Goal: Task Accomplishment & Management: Manage account settings

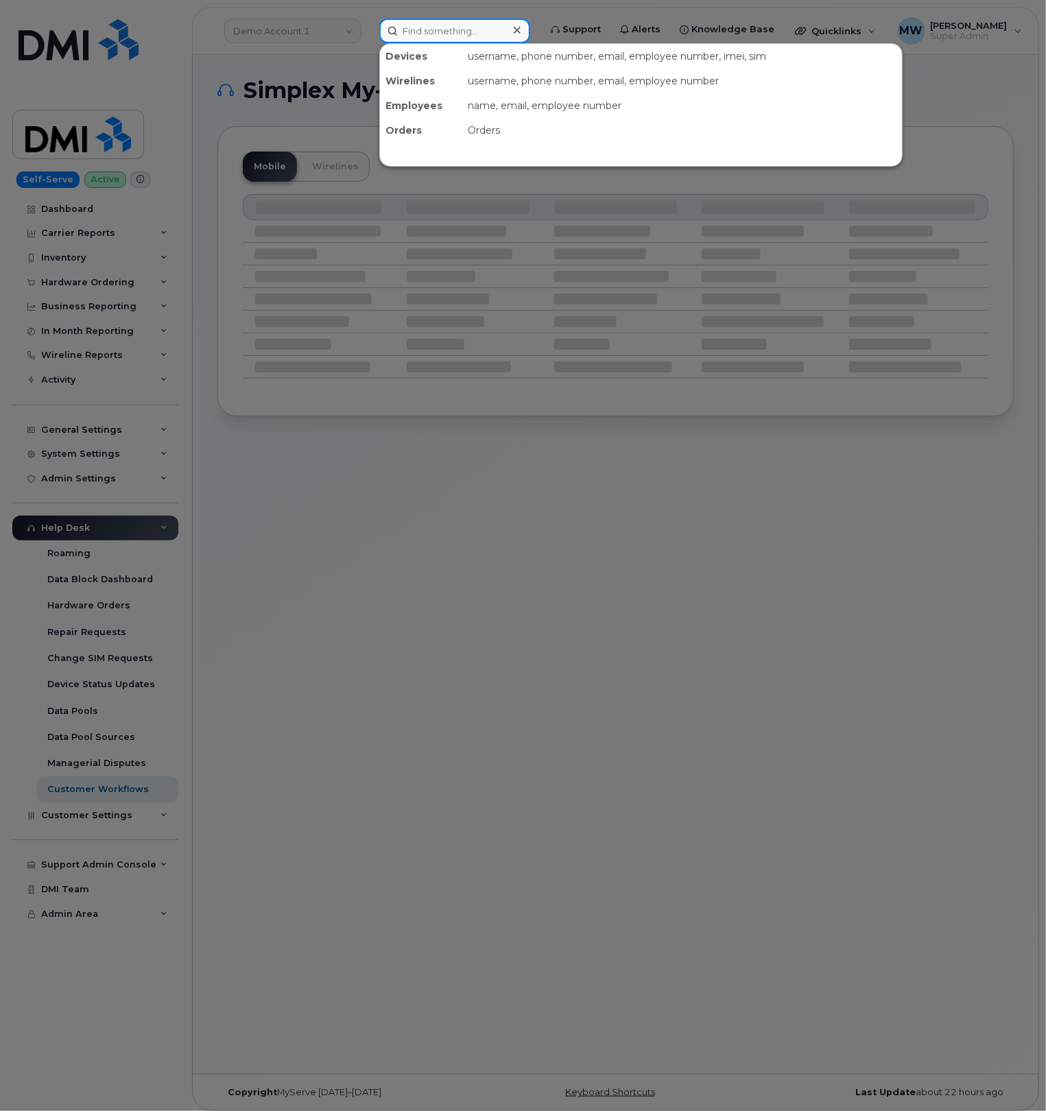
click at [462, 30] on input at bounding box center [454, 31] width 151 height 25
paste input "3306907201"
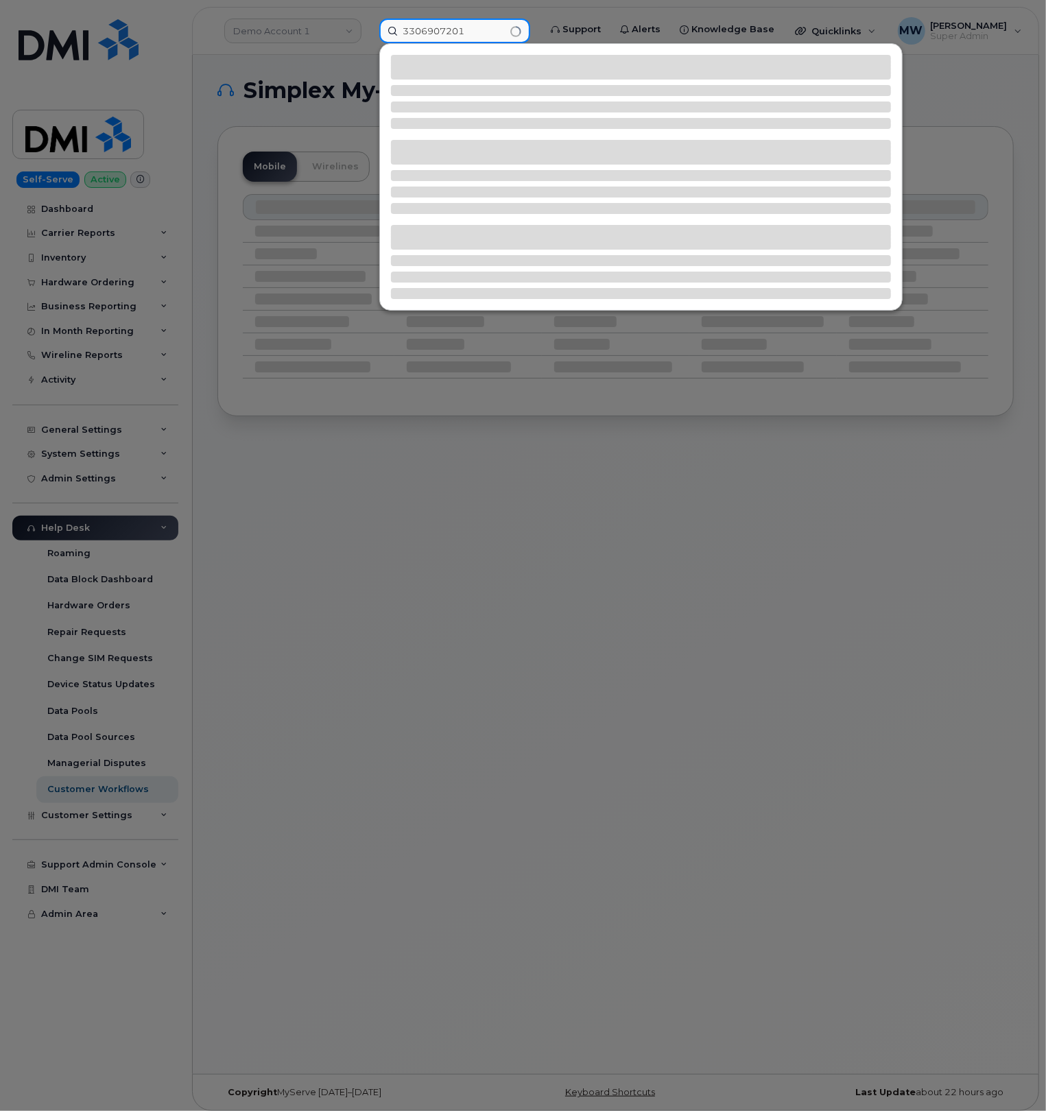
type input "3306907201"
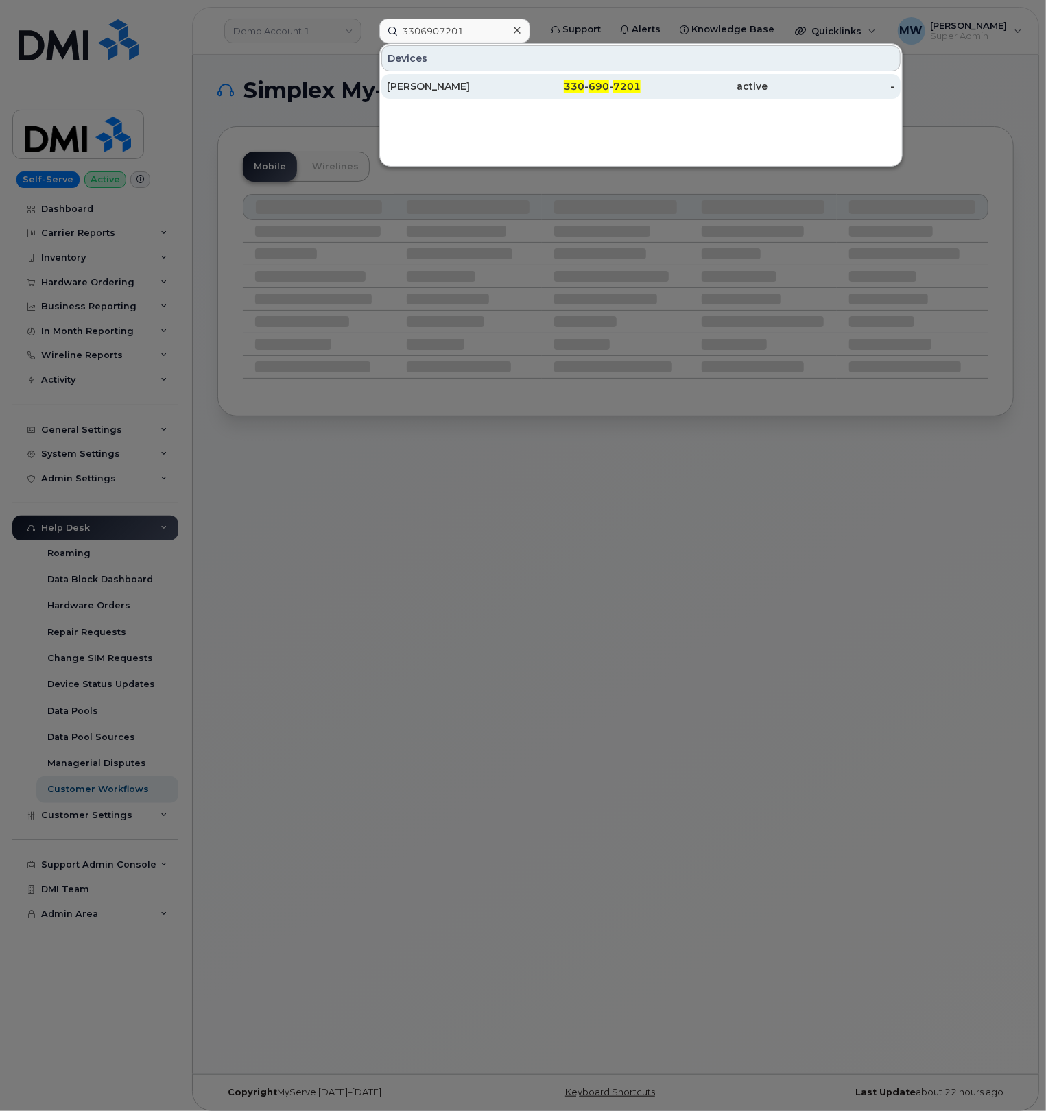
click at [583, 96] on div "330 - 690 - 7201" at bounding box center [577, 86] width 127 height 25
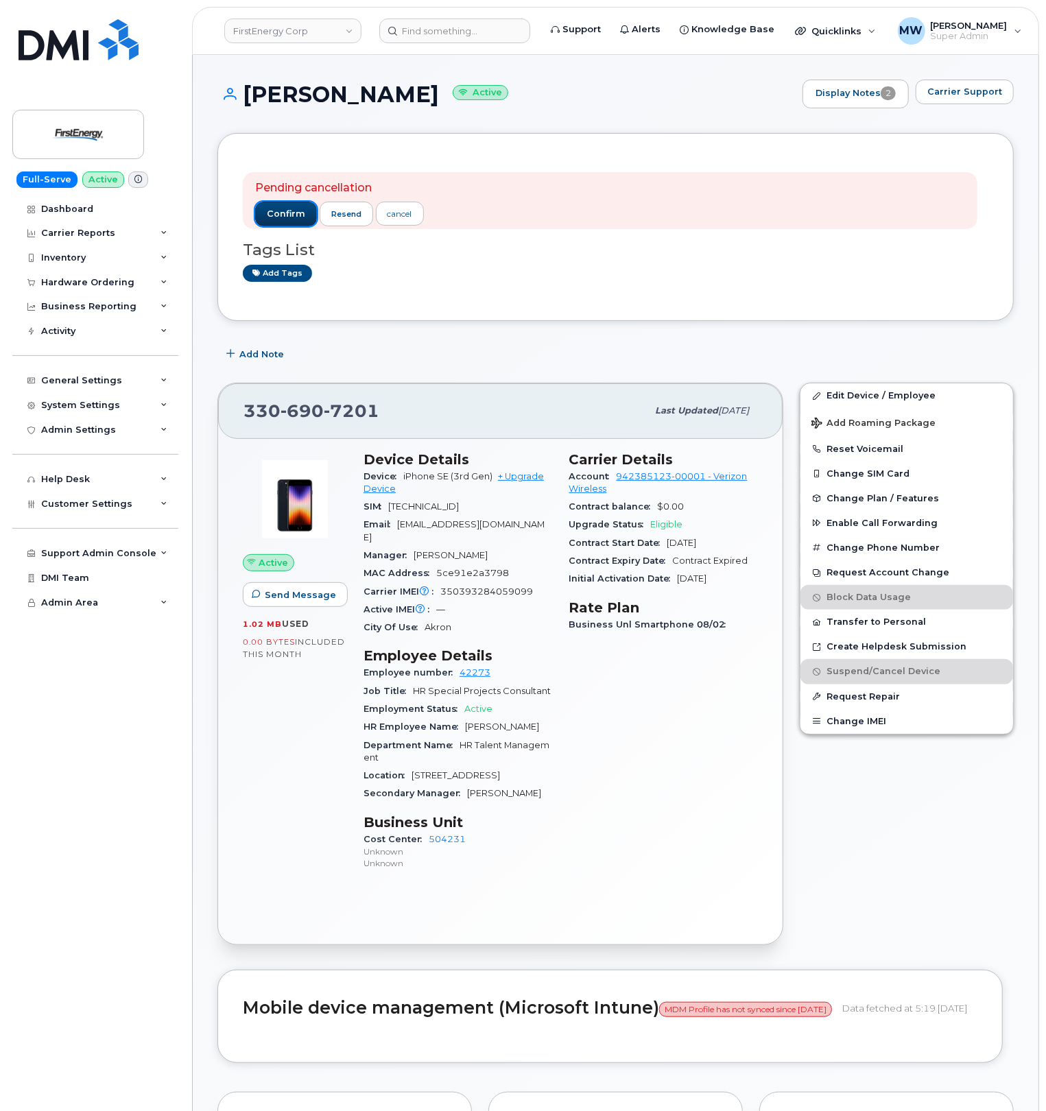
click at [283, 202] on button "confirm" at bounding box center [286, 214] width 62 height 25
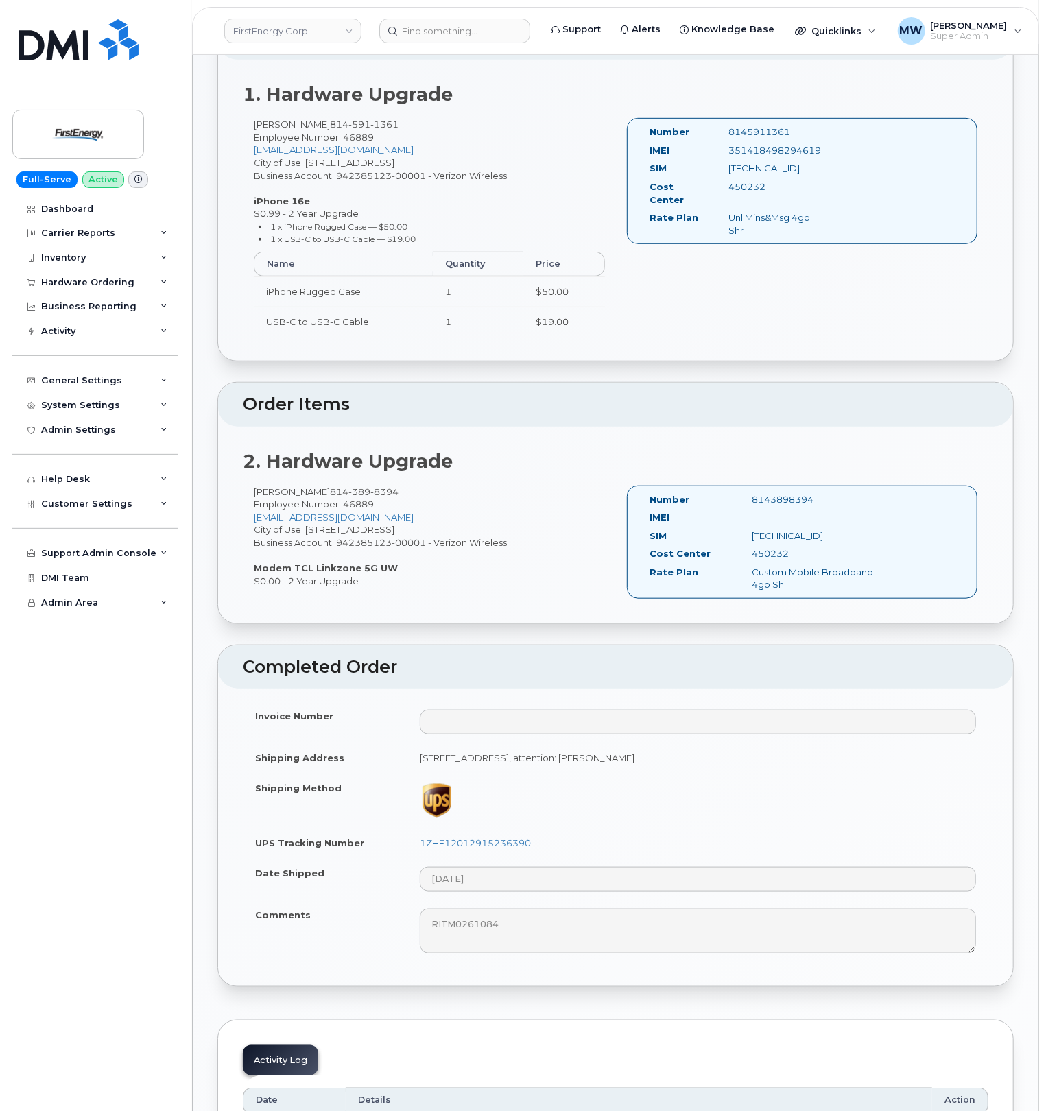
scroll to position [640, 0]
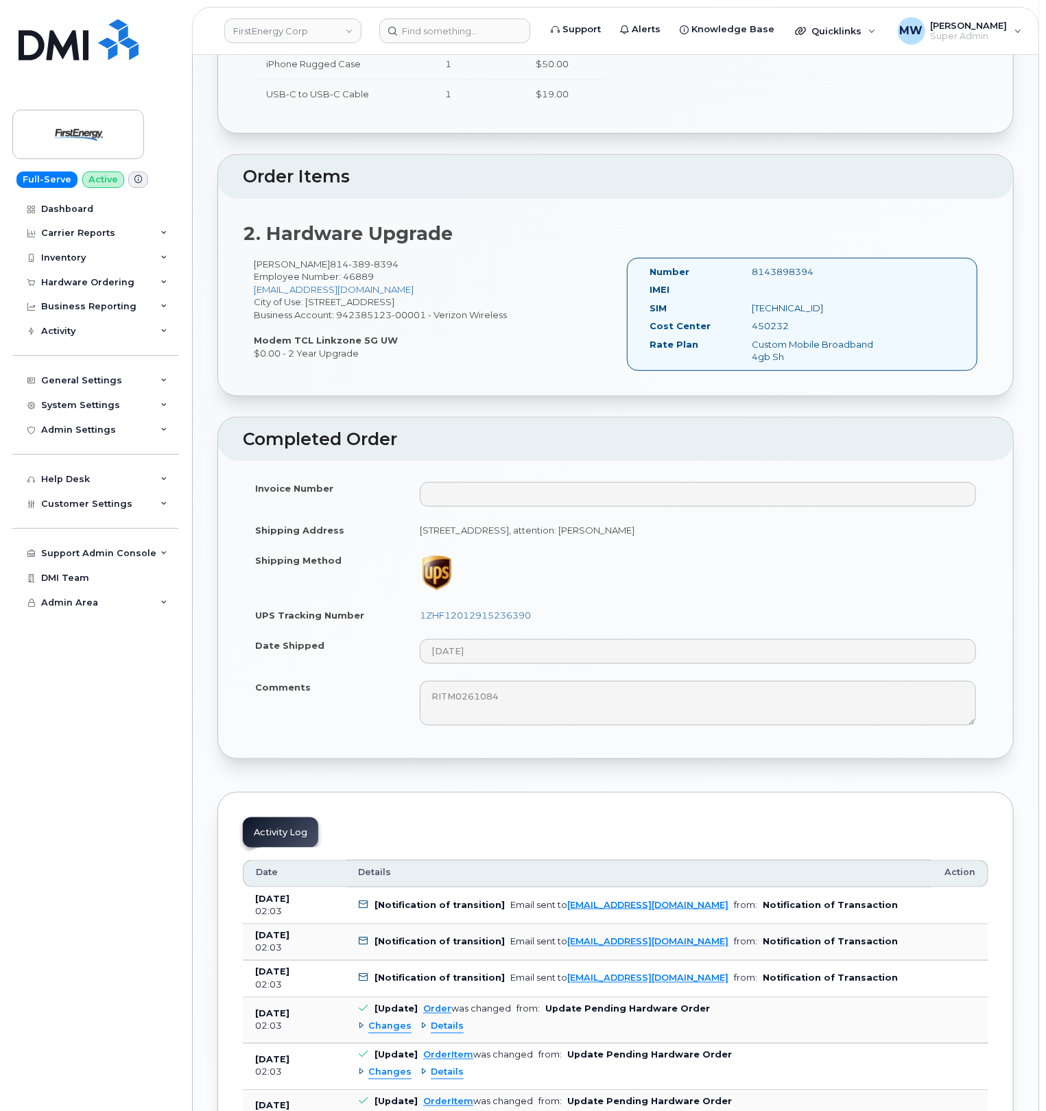
click at [392, 705] on tr "Comments RITM0261084" at bounding box center [615, 703] width 745 height 62
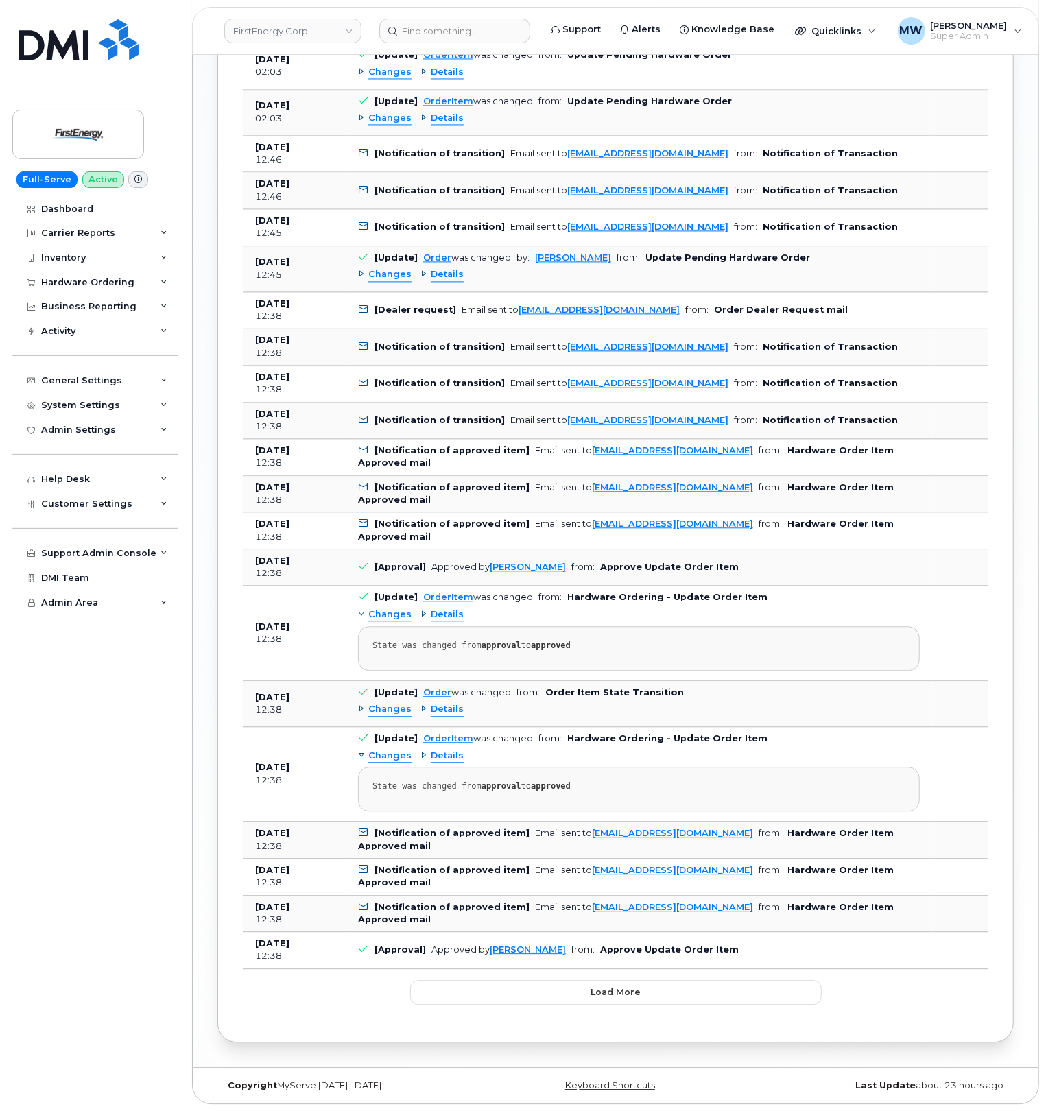
scroll to position [1656, 0]
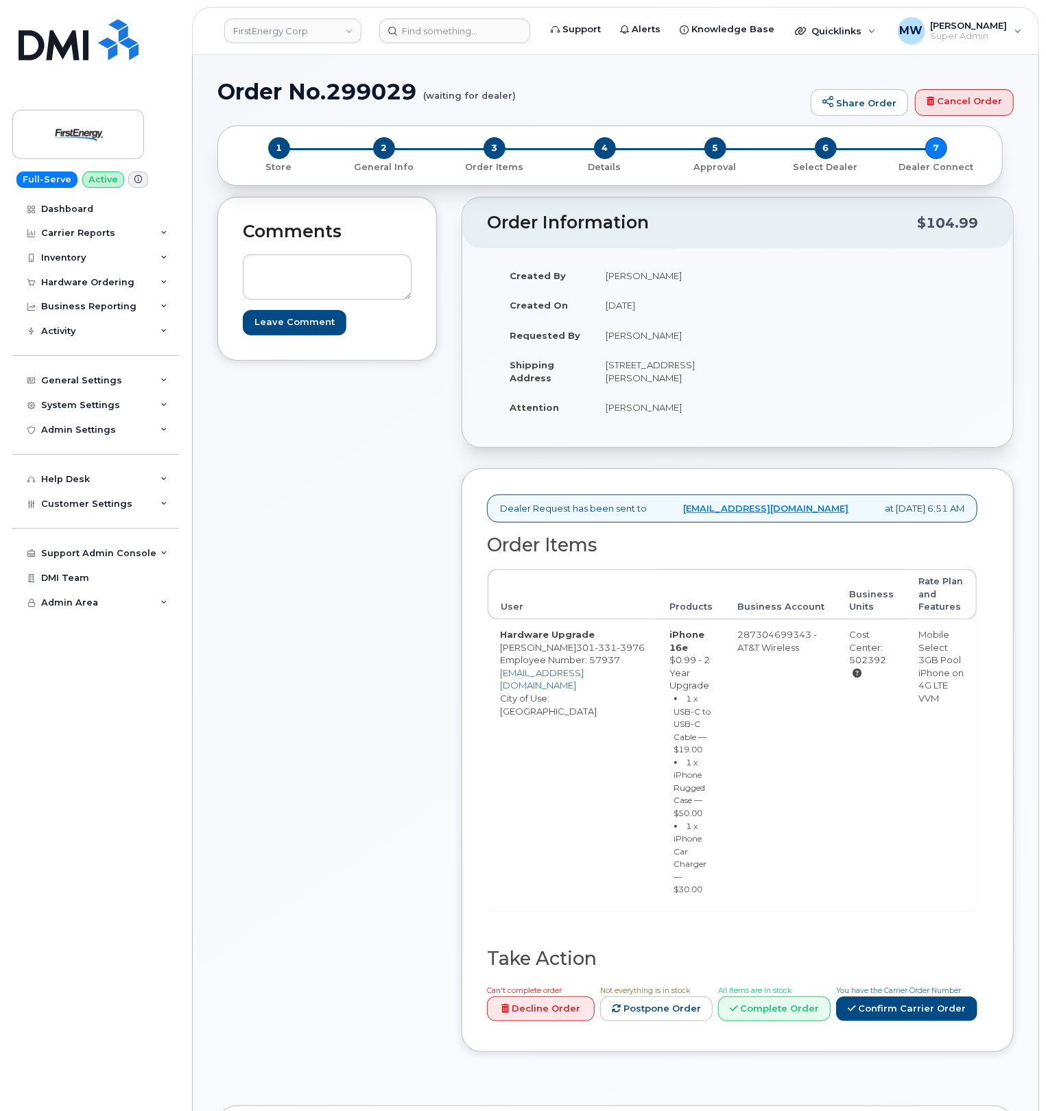
click at [382, 86] on h1 "Order No.299029 (waiting for dealer)" at bounding box center [510, 92] width 586 height 24
copy h1 "299029"
click at [56, 280] on div "Hardware Ordering" at bounding box center [87, 282] width 93 height 11
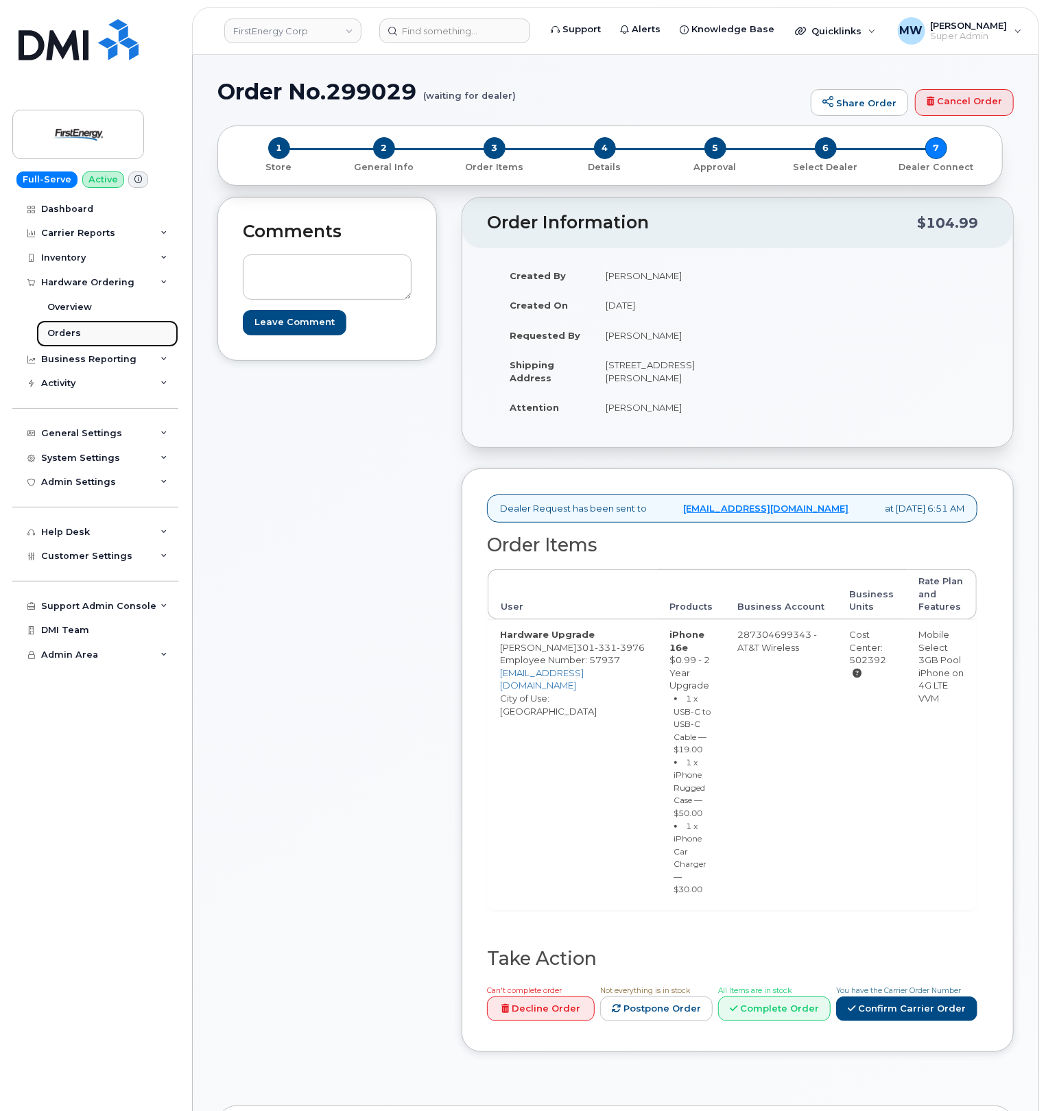
click at [80, 327] on link "Orders" at bounding box center [107, 333] width 142 height 26
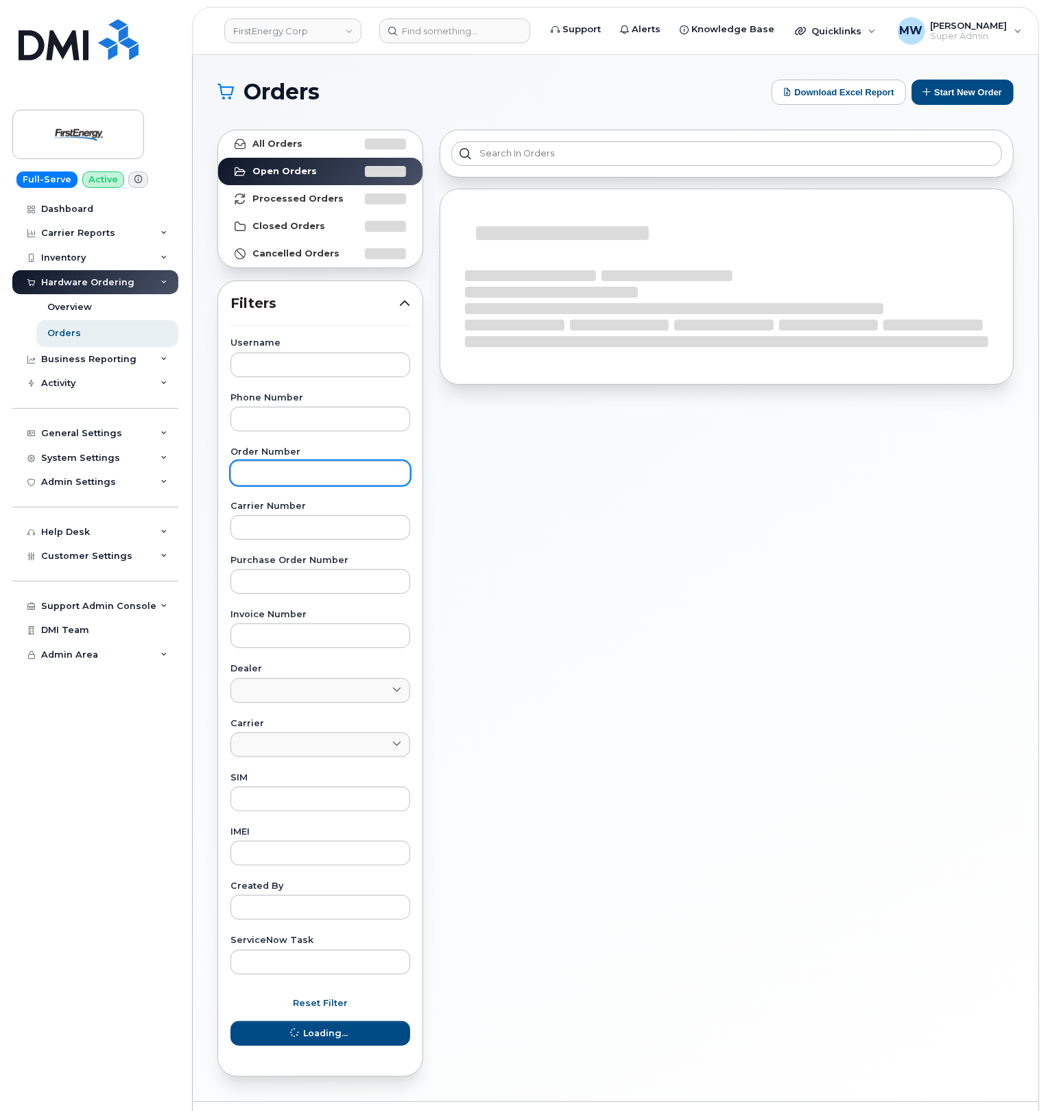
drag, startPoint x: 286, startPoint y: 457, endPoint x: 288, endPoint y: 468, distance: 11.2
click at [287, 468] on div "Order Number" at bounding box center [320, 467] width 180 height 38
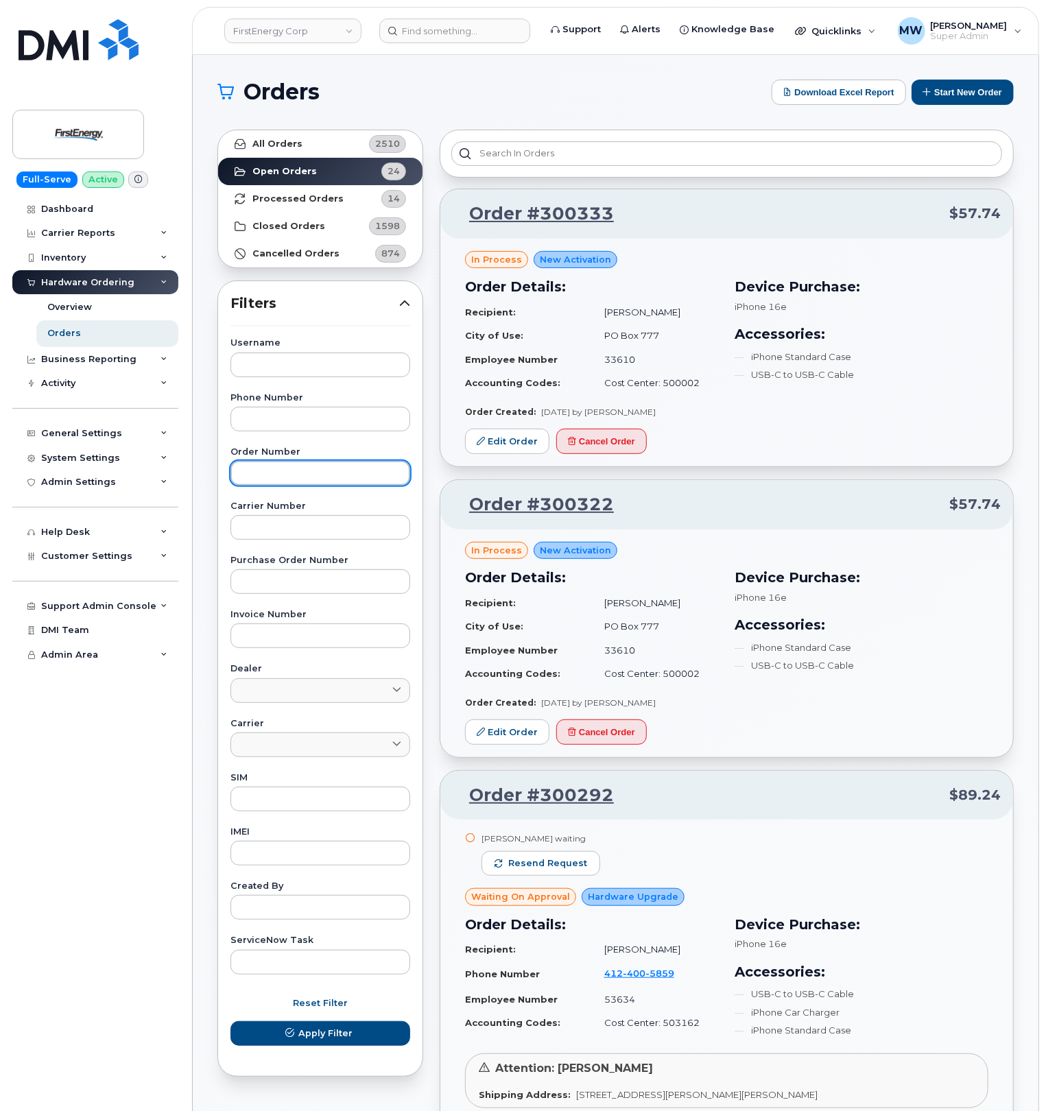
click at [289, 473] on input "text" at bounding box center [320, 473] width 180 height 25
paste input "299029"
type input "299029"
click at [230, 1021] on button "Apply Filter" at bounding box center [320, 1033] width 180 height 25
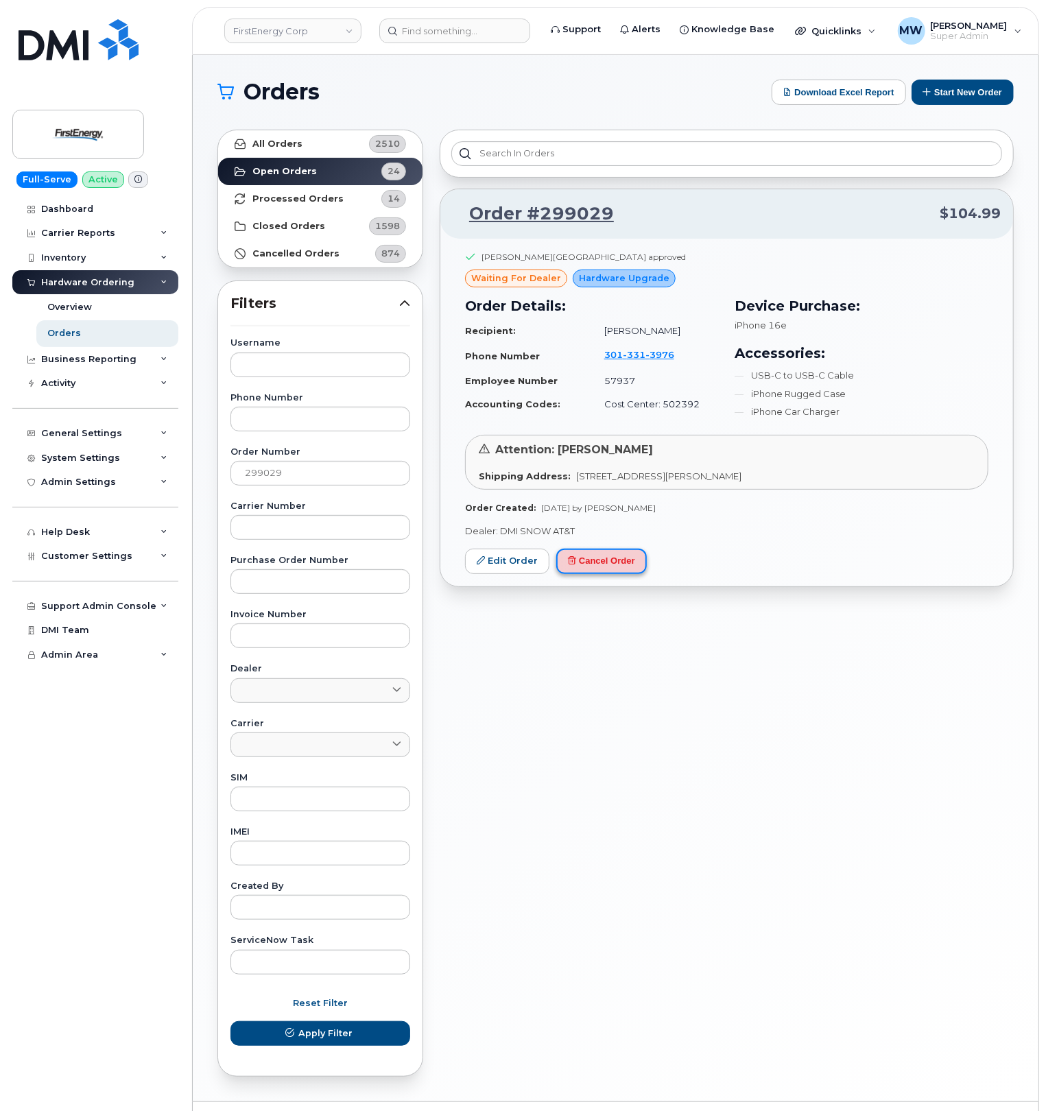
click at [628, 569] on button "Cancel Order" at bounding box center [601, 561] width 91 height 25
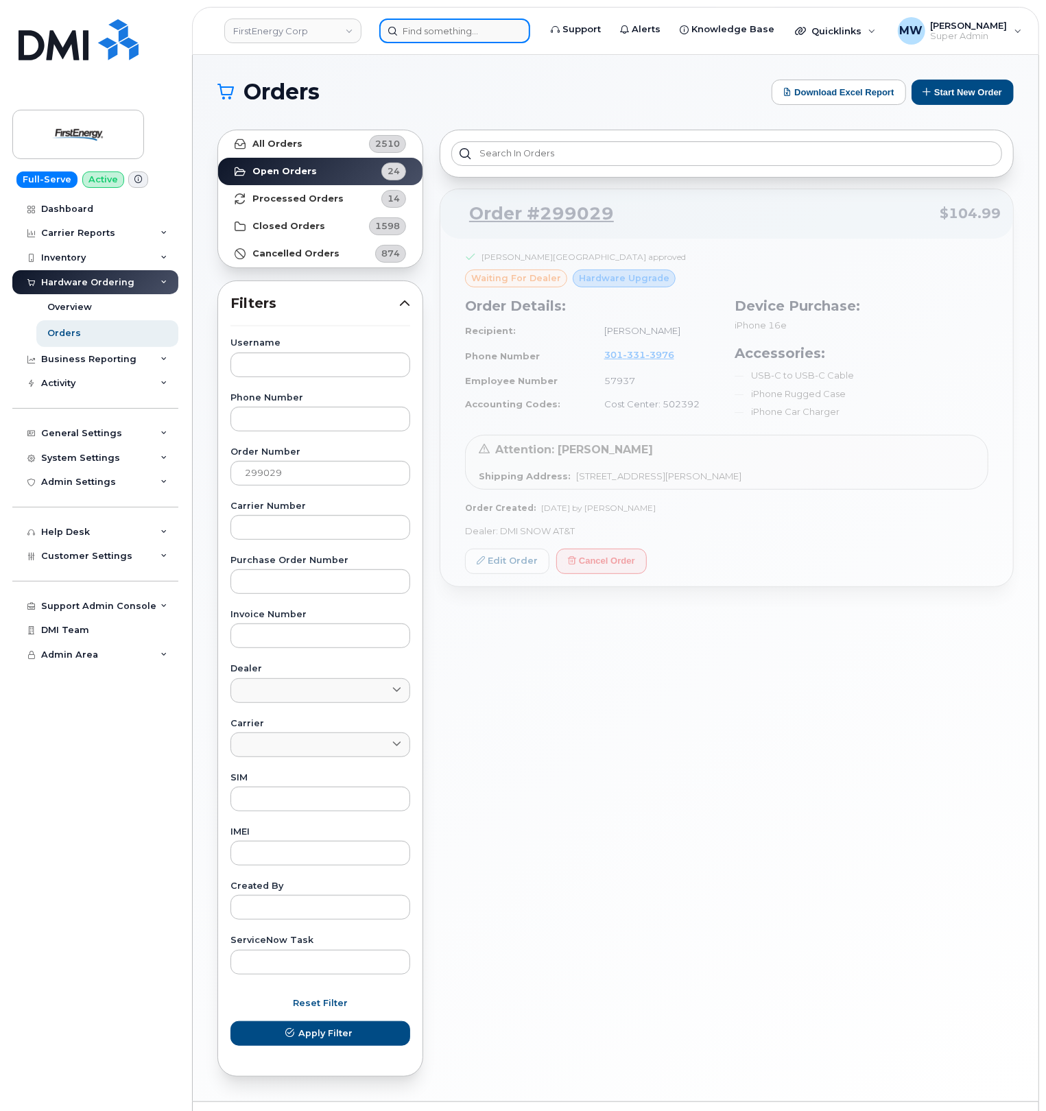
click at [492, 29] on input at bounding box center [454, 31] width 151 height 25
paste input "(864) 279-8601"
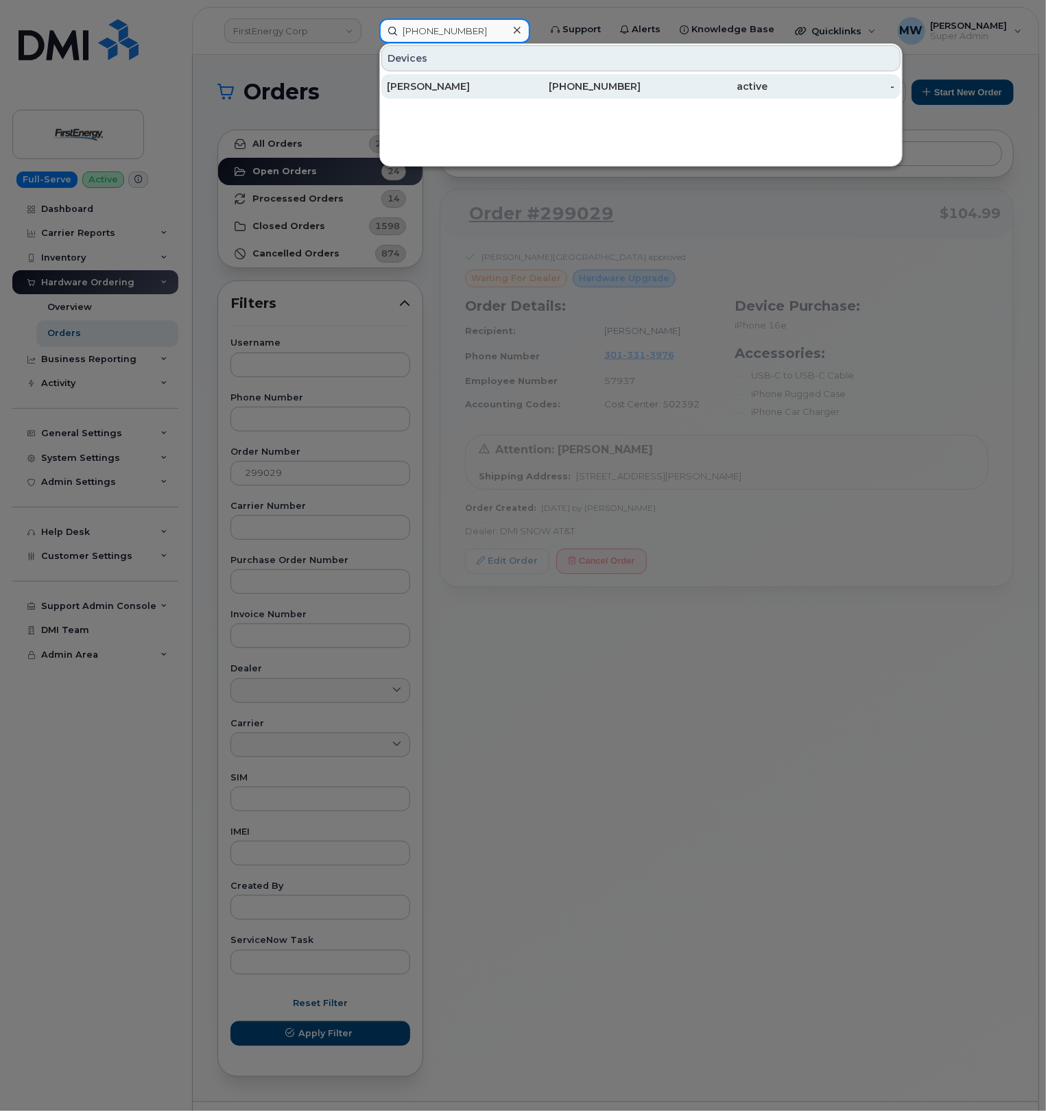
type input "(864) 279-8601"
click at [590, 83] on div "864-279-8601" at bounding box center [577, 87] width 127 height 14
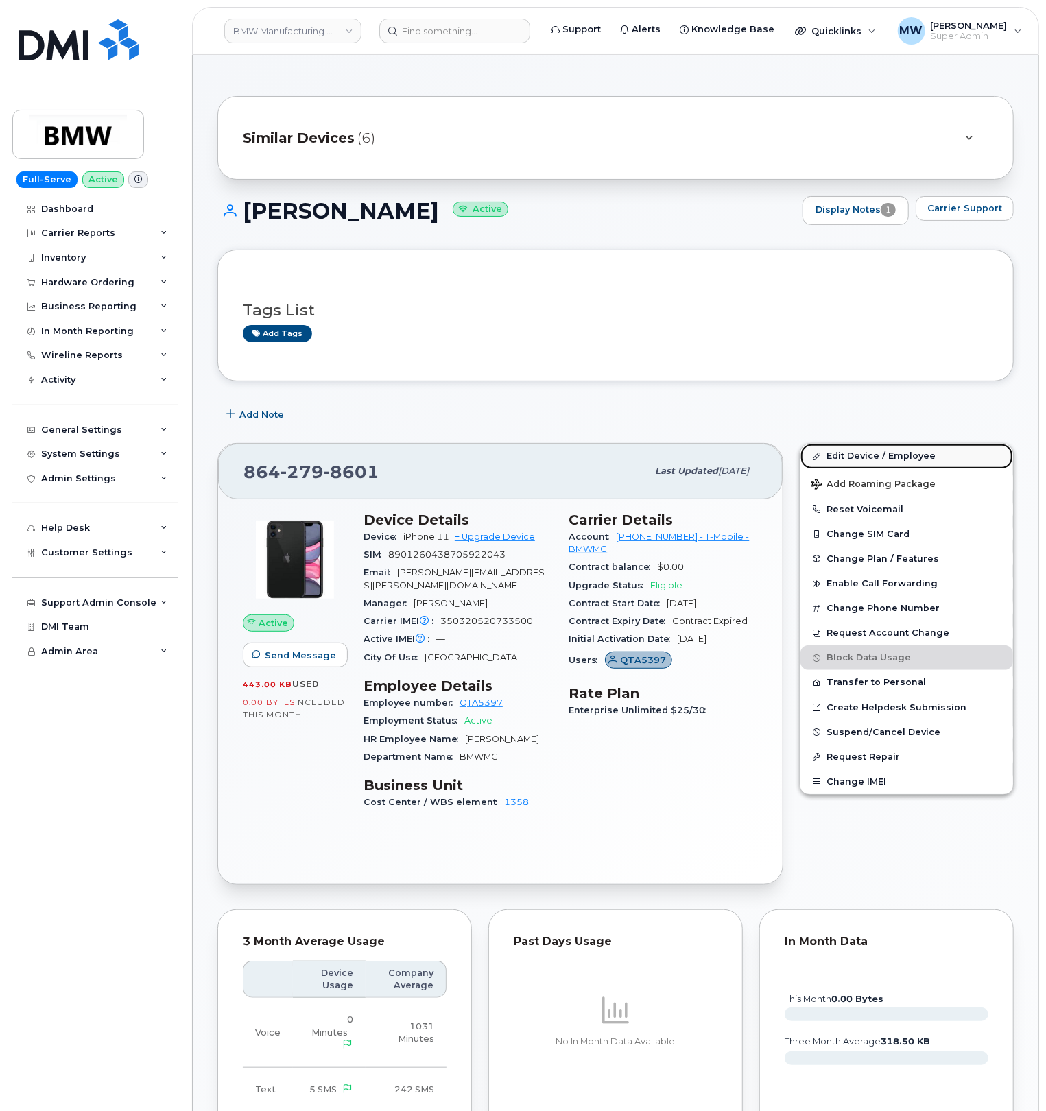
click at [864, 457] on link "Edit Device / Employee" at bounding box center [906, 456] width 213 height 25
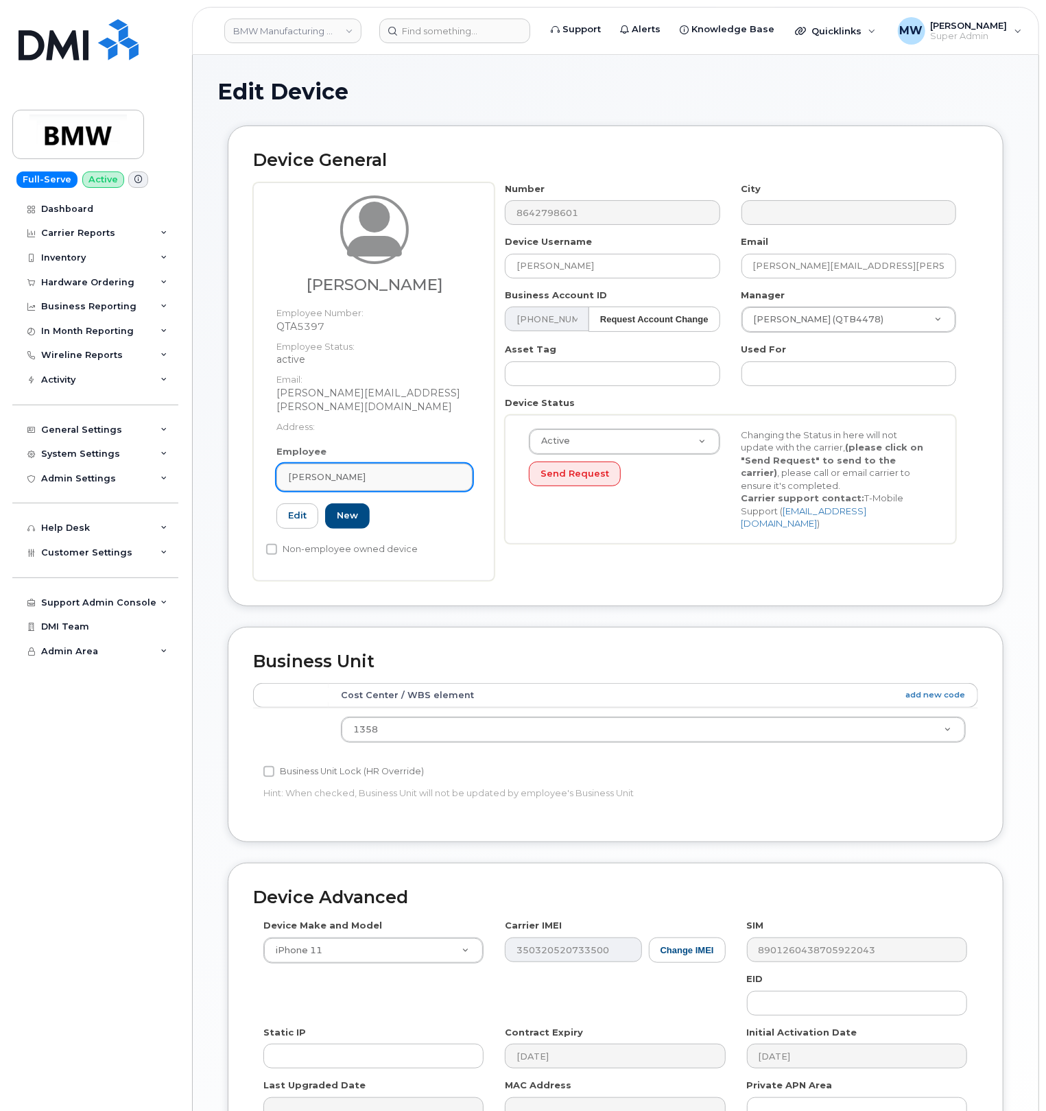
click at [396, 473] on link "[PERSON_NAME]" at bounding box center [374, 477] width 196 height 27
paste input "qxz3hh2"
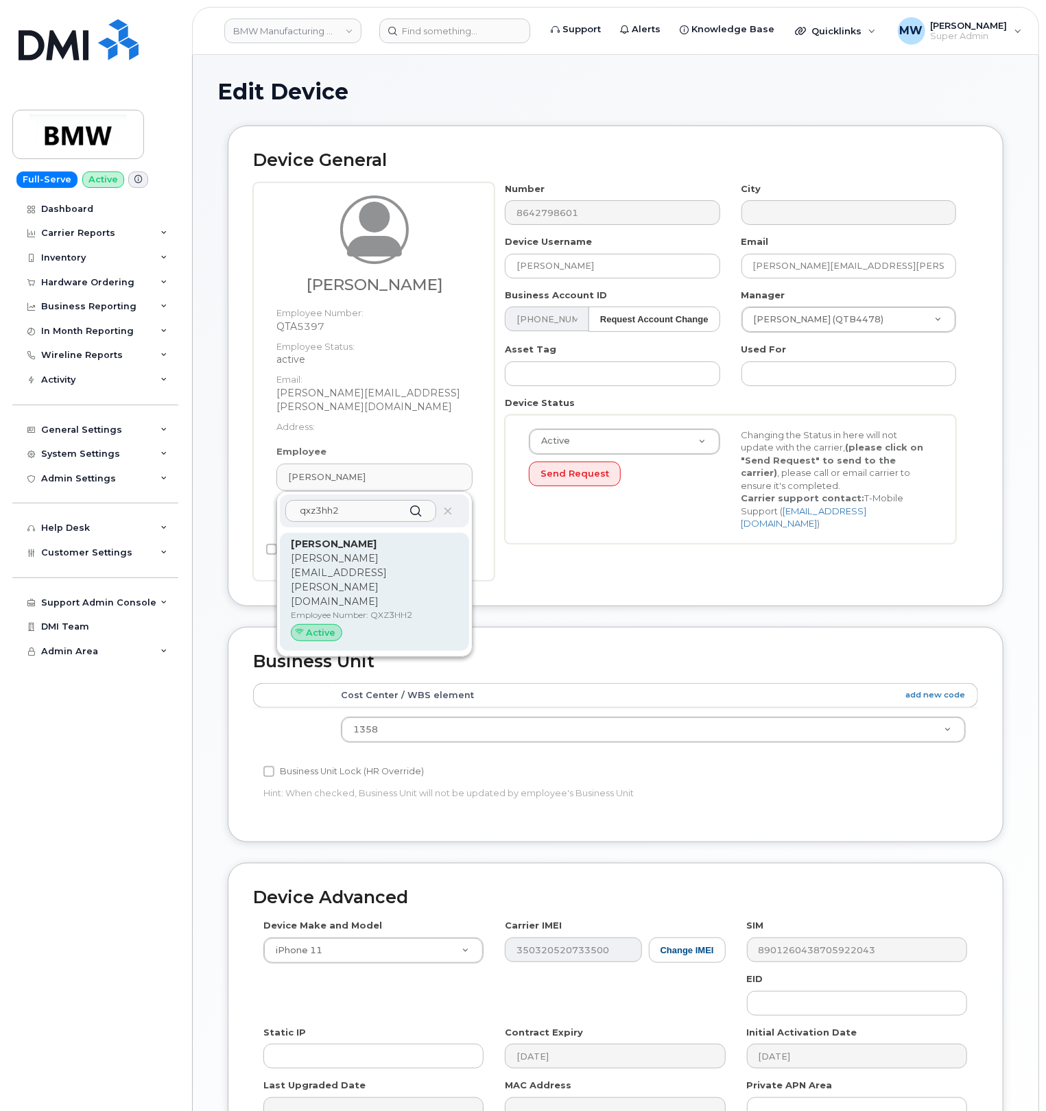
type input "qxz3hh2"
click at [395, 566] on div "Sowmya Banala sowmya.banala@partner.bmwgroup.com Employee Number: QXZ3HH2 Active" at bounding box center [374, 592] width 167 height 110
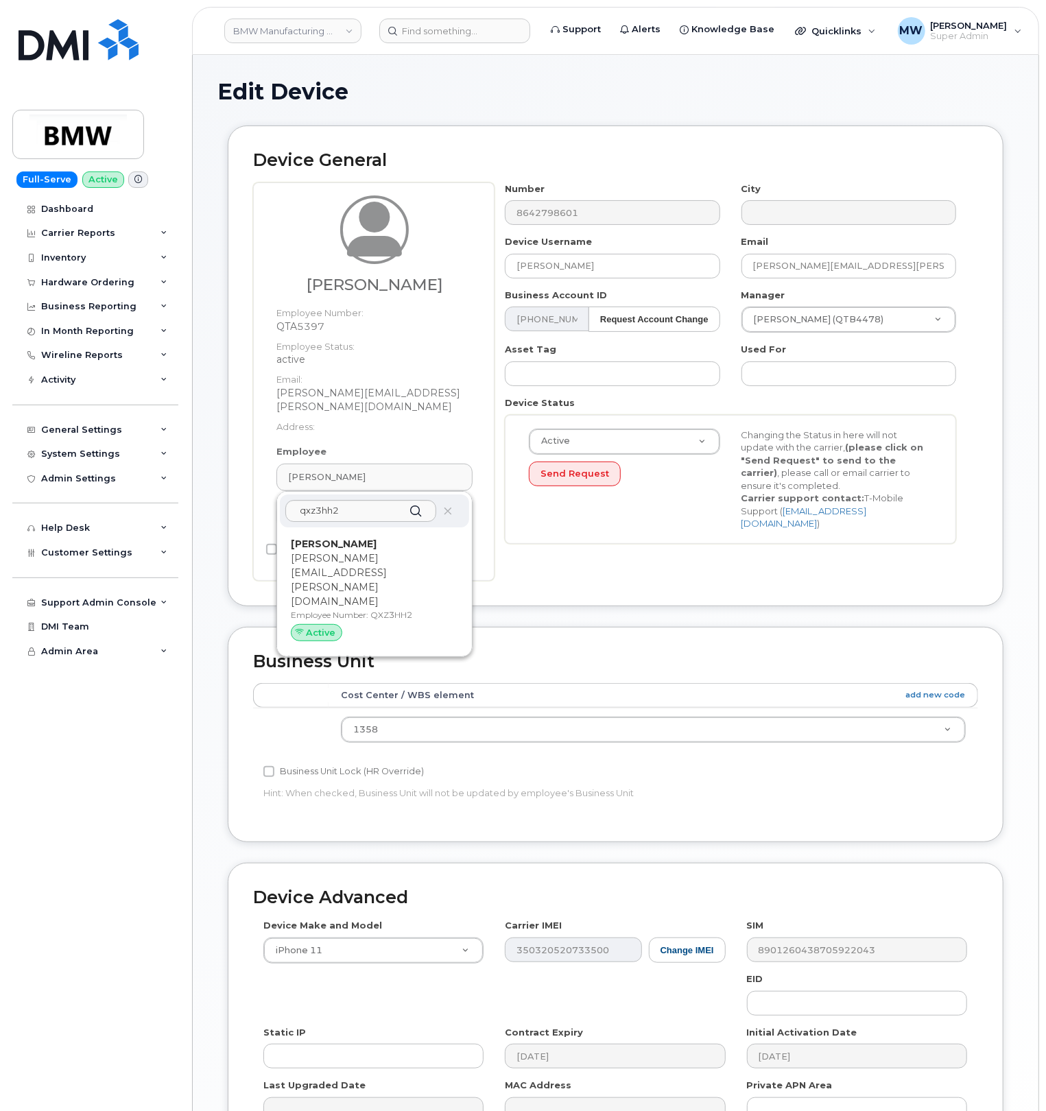
type input "QXZ3HH2"
type input "Sowmya Banala"
type input "sowmya.banala@partner.bmwgroup.com"
type input "14966787"
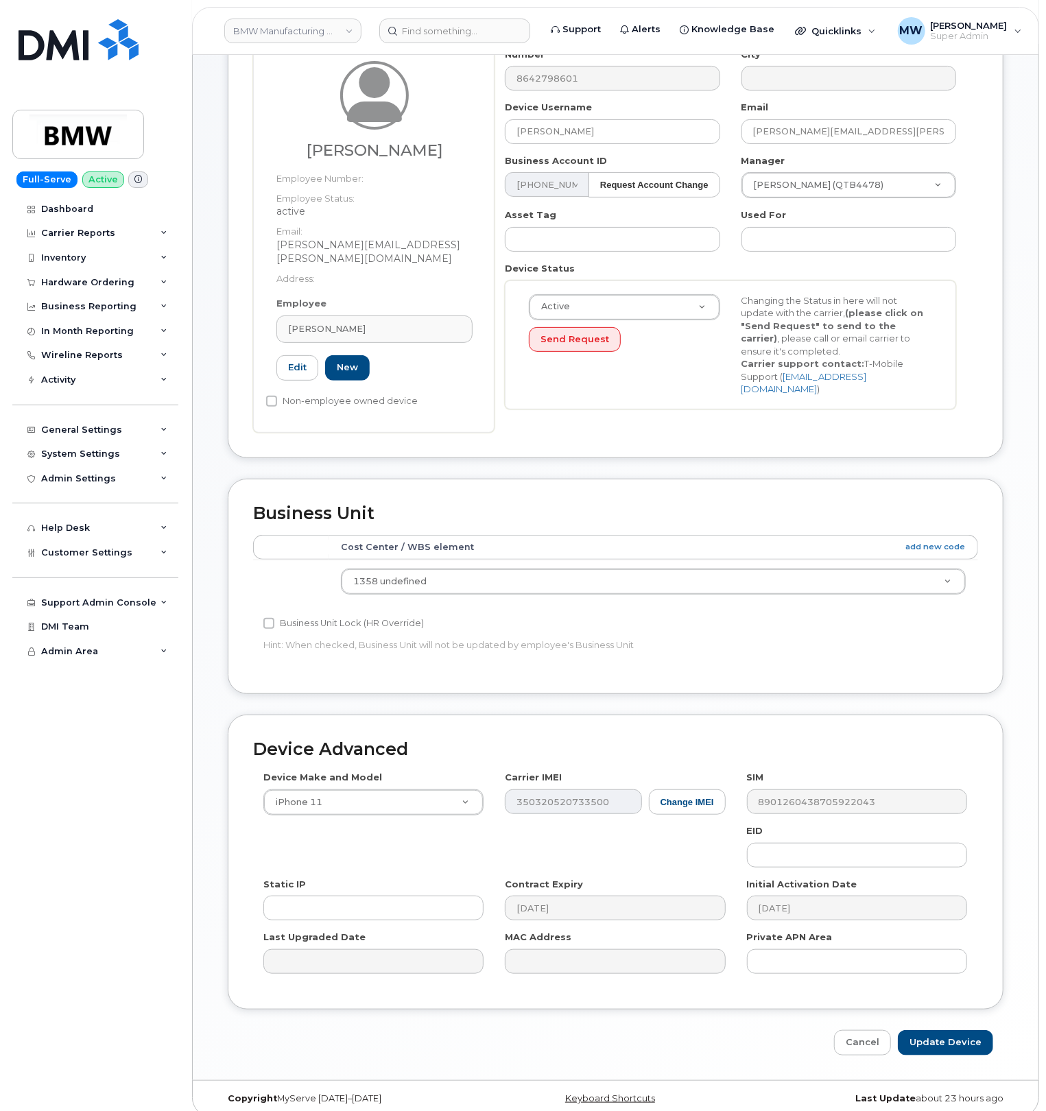
scroll to position [138, 0]
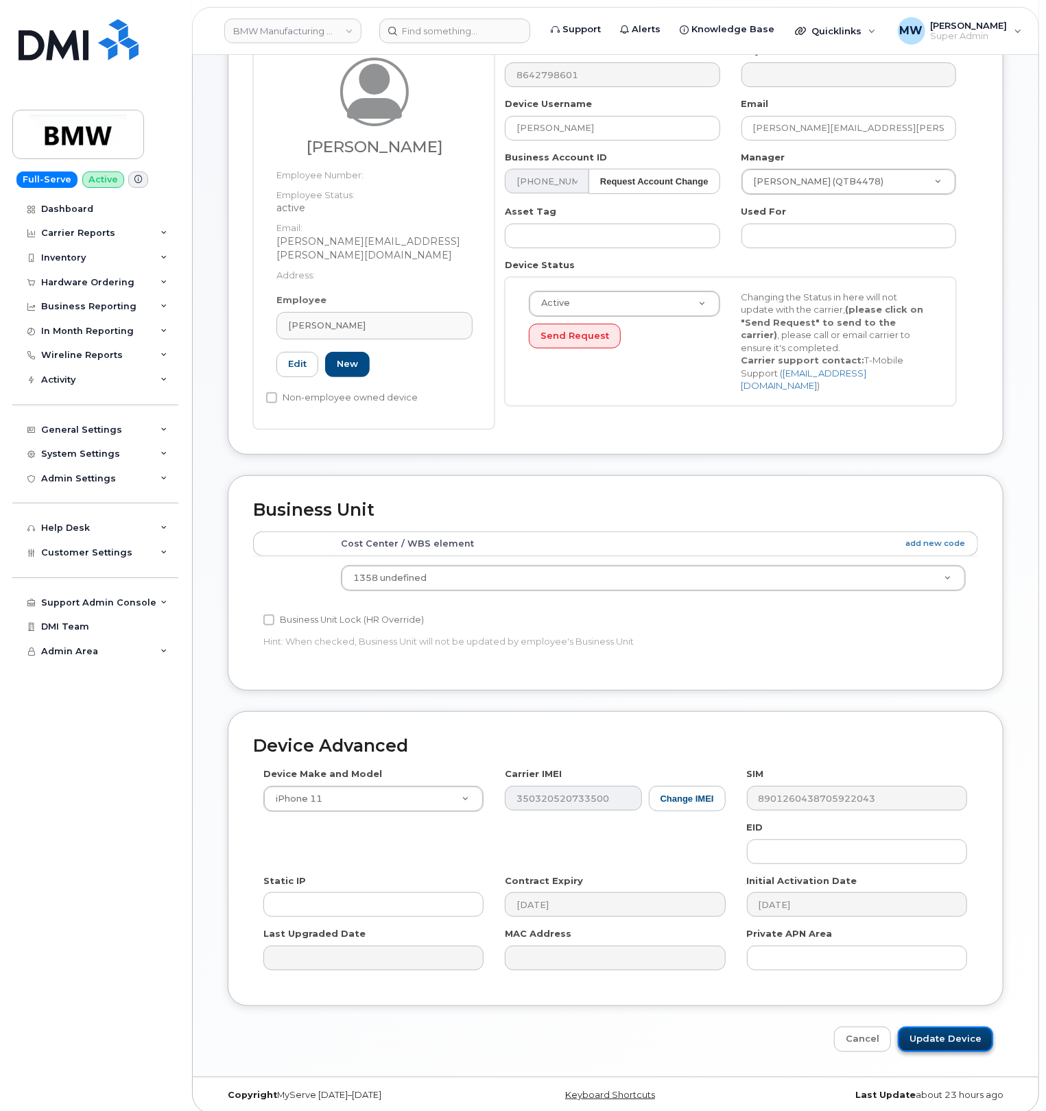
click at [959, 1032] on input "Update Device" at bounding box center [945, 1039] width 95 height 25
type input "Saving..."
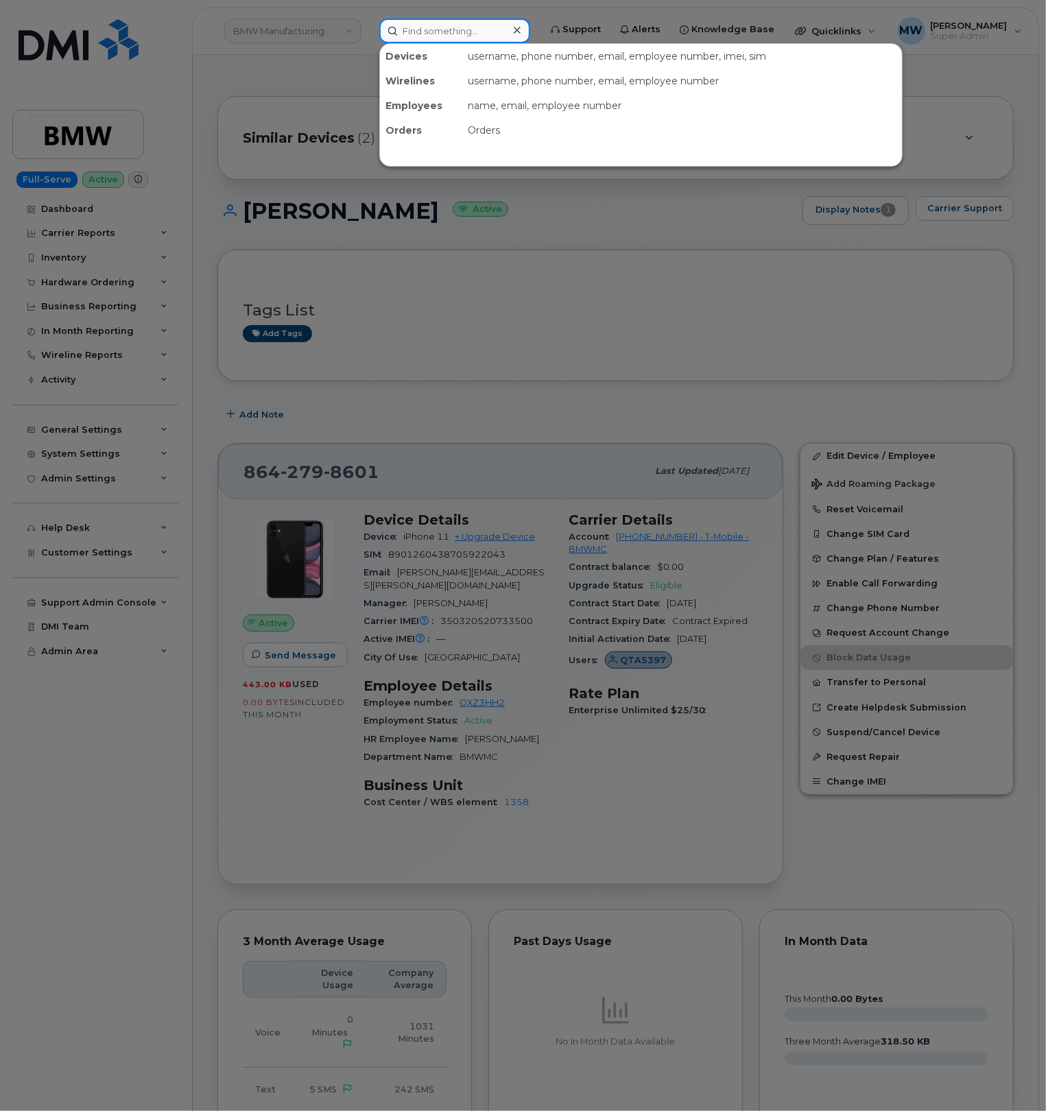
click at [409, 28] on input at bounding box center [454, 31] width 151 height 25
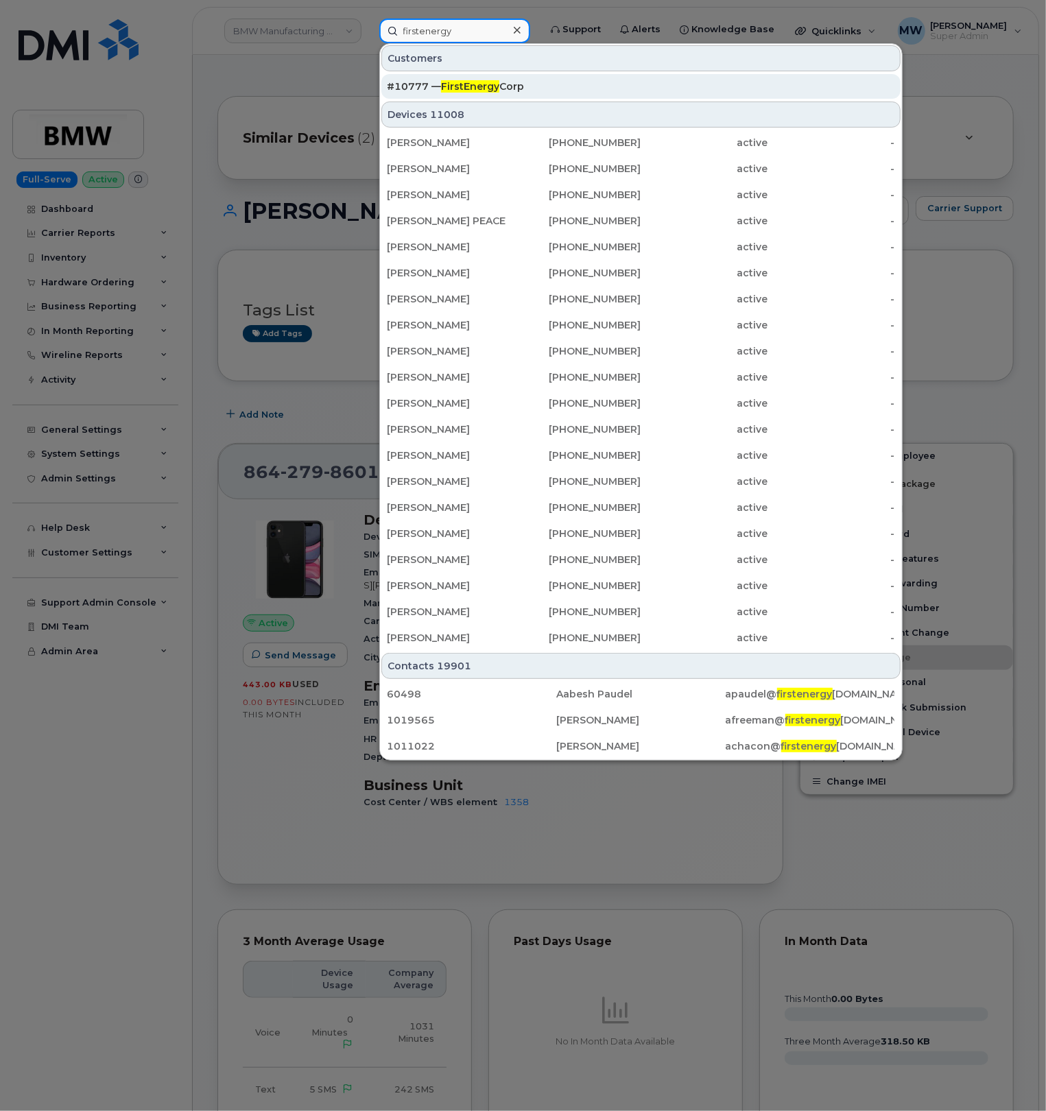
type input "firstenergy"
click at [536, 86] on div "#10777 — FirstEnergy Corp" at bounding box center [641, 87] width 508 height 14
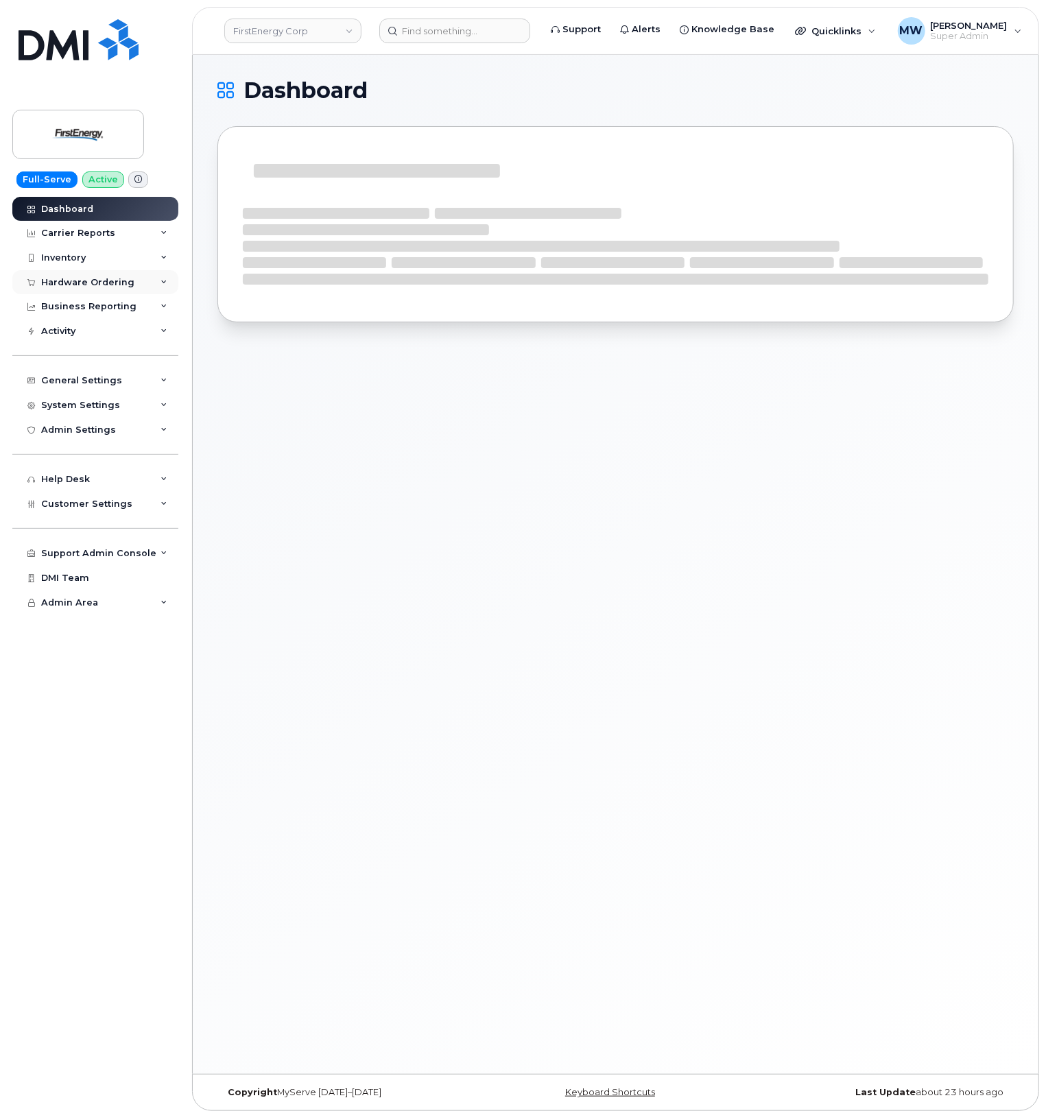
click at [86, 278] on div "Hardware Ordering" at bounding box center [87, 282] width 93 height 11
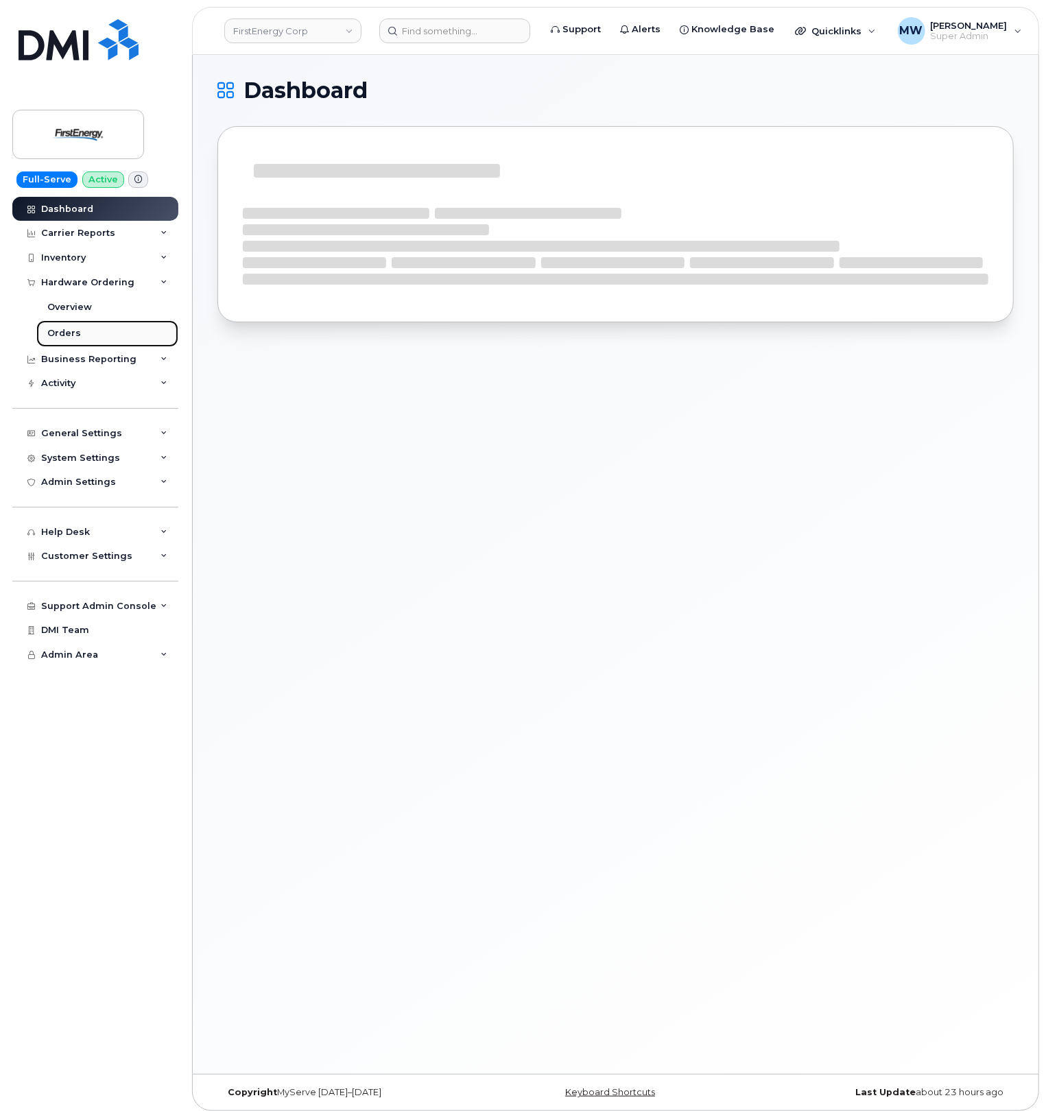
click at [53, 339] on div "Orders" at bounding box center [64, 333] width 34 height 12
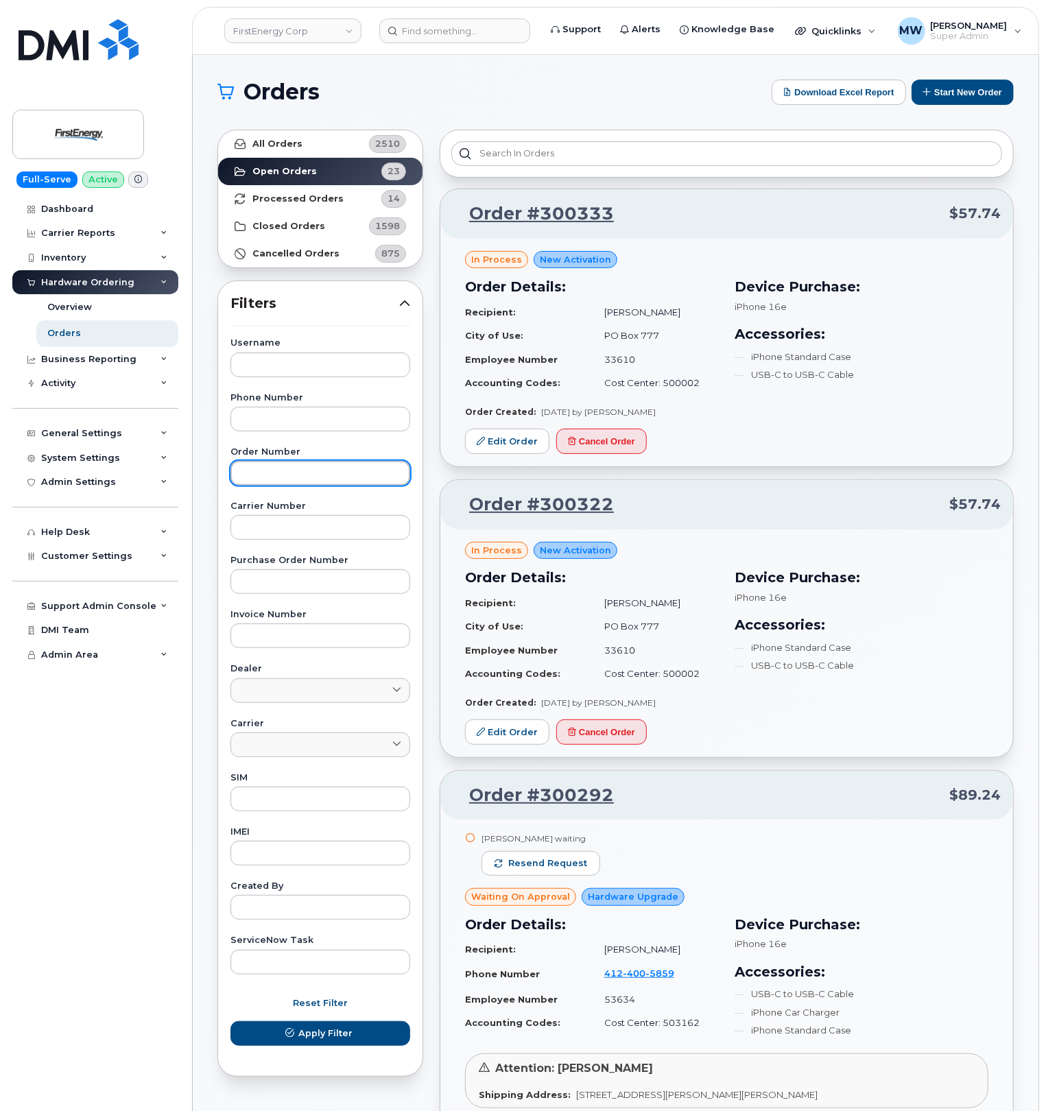
paste input "299205"
type input "299205"
click at [273, 1033] on button "Apply Filter" at bounding box center [320, 1033] width 180 height 25
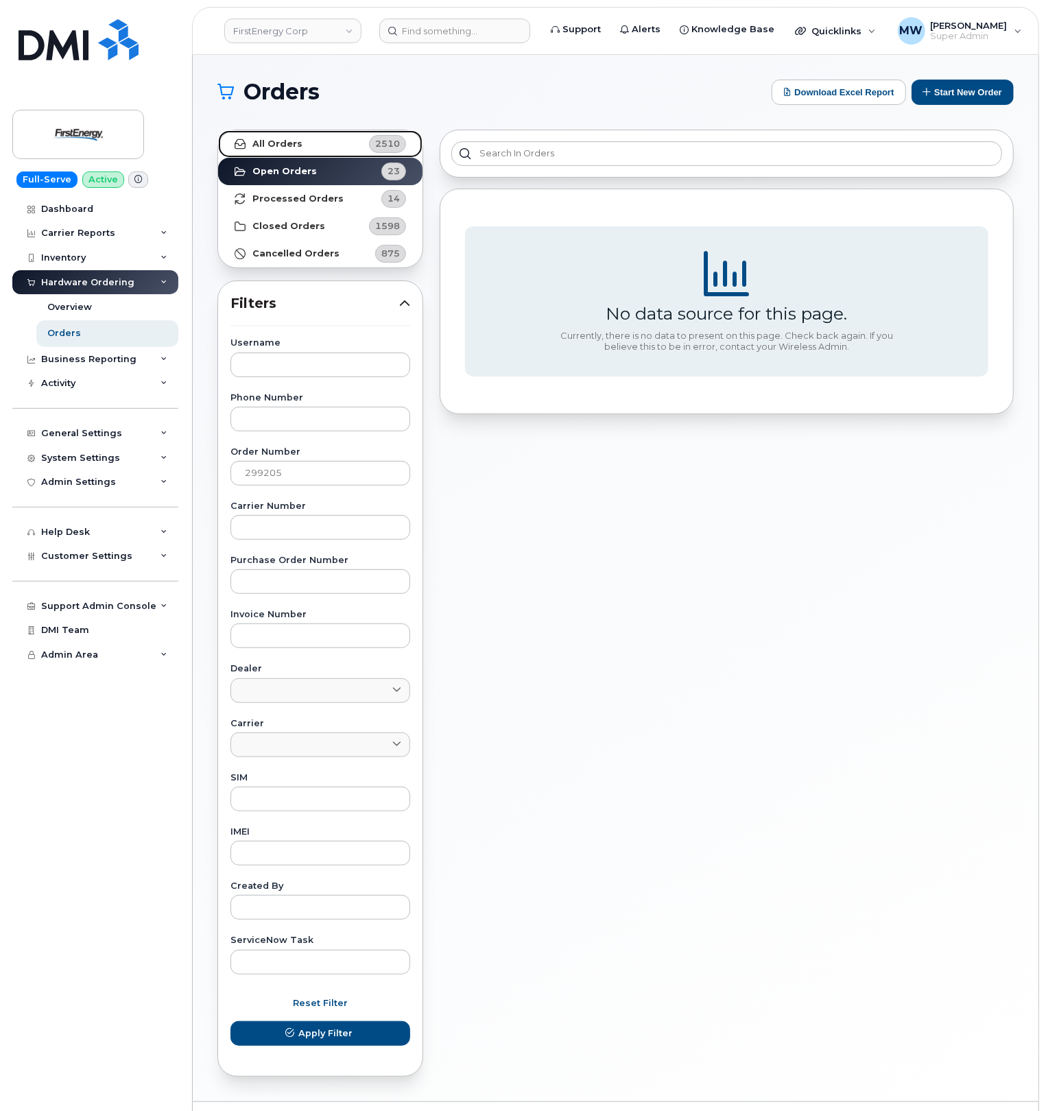
click at [324, 150] on link "All Orders 2510" at bounding box center [320, 143] width 204 height 27
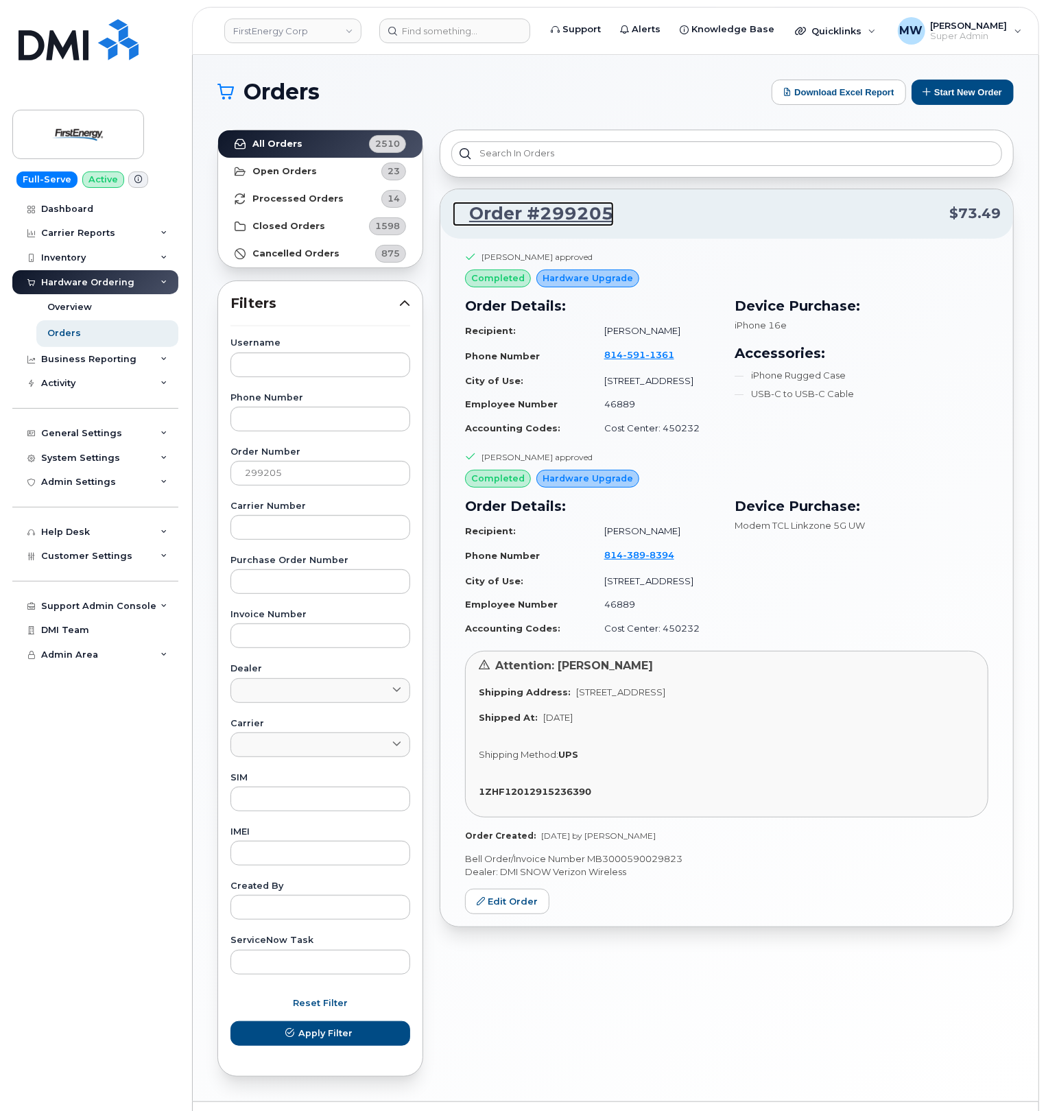
click at [565, 214] on link "Order #299205" at bounding box center [533, 214] width 161 height 25
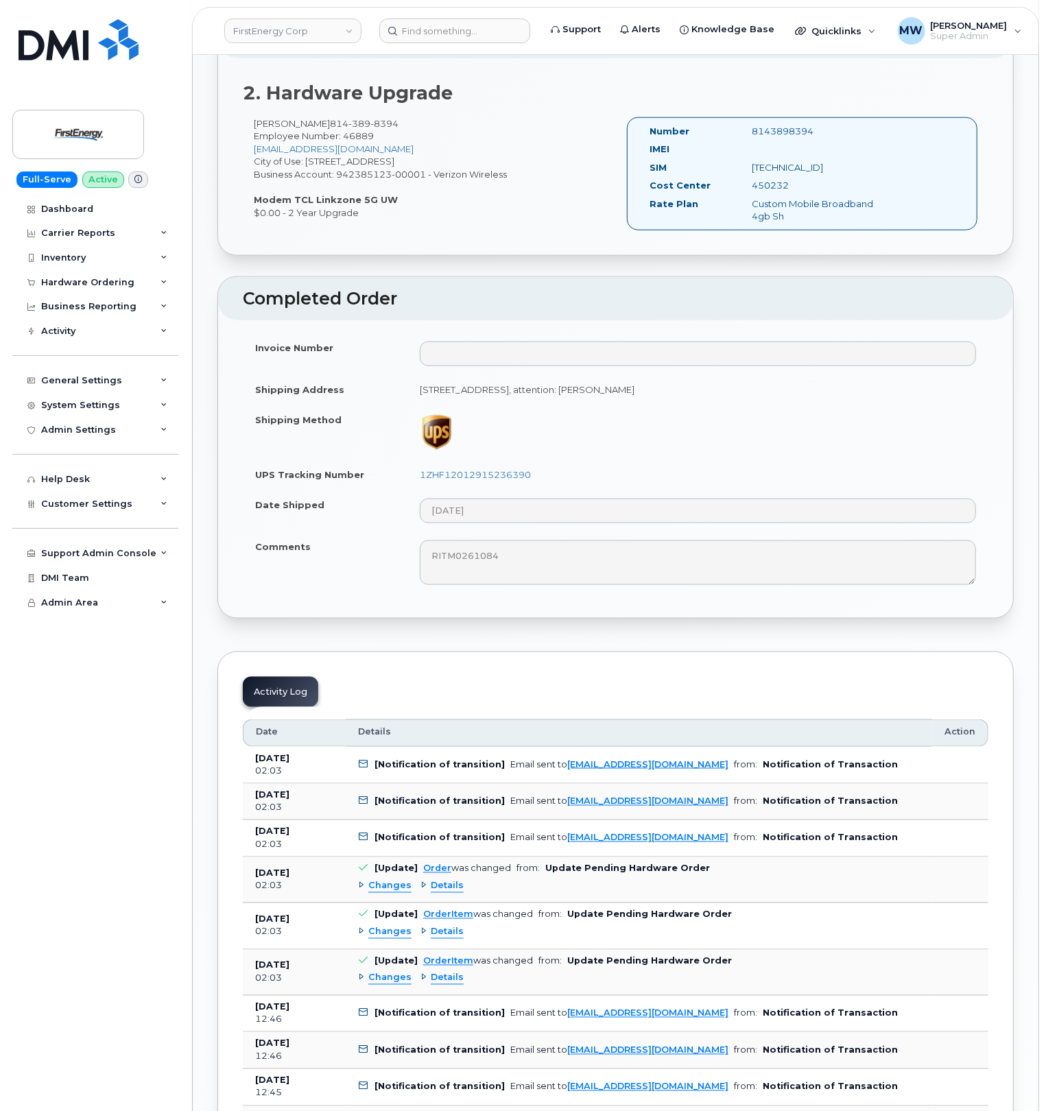
scroll to position [823, 0]
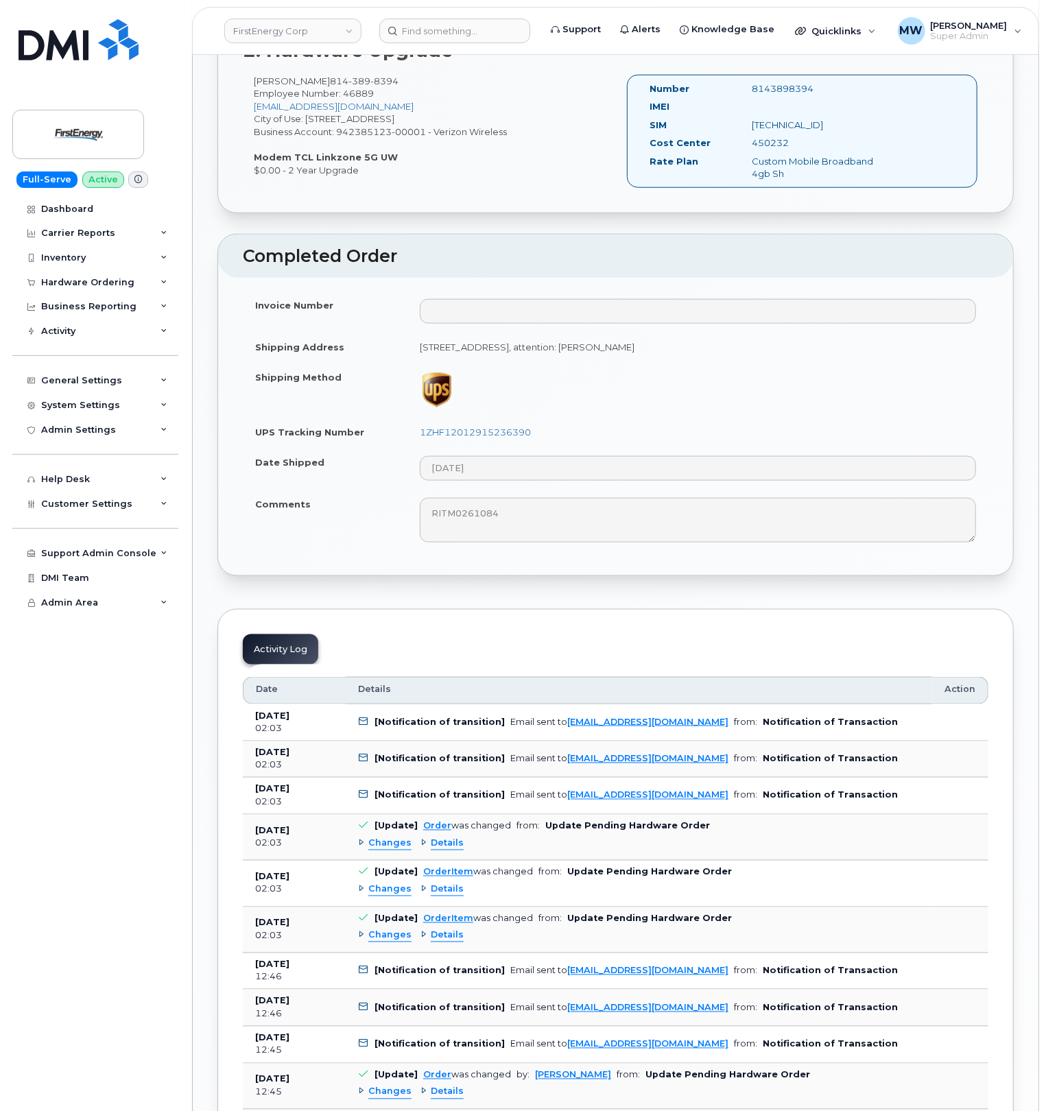
click at [450, 850] on span "Details" at bounding box center [447, 843] width 33 height 13
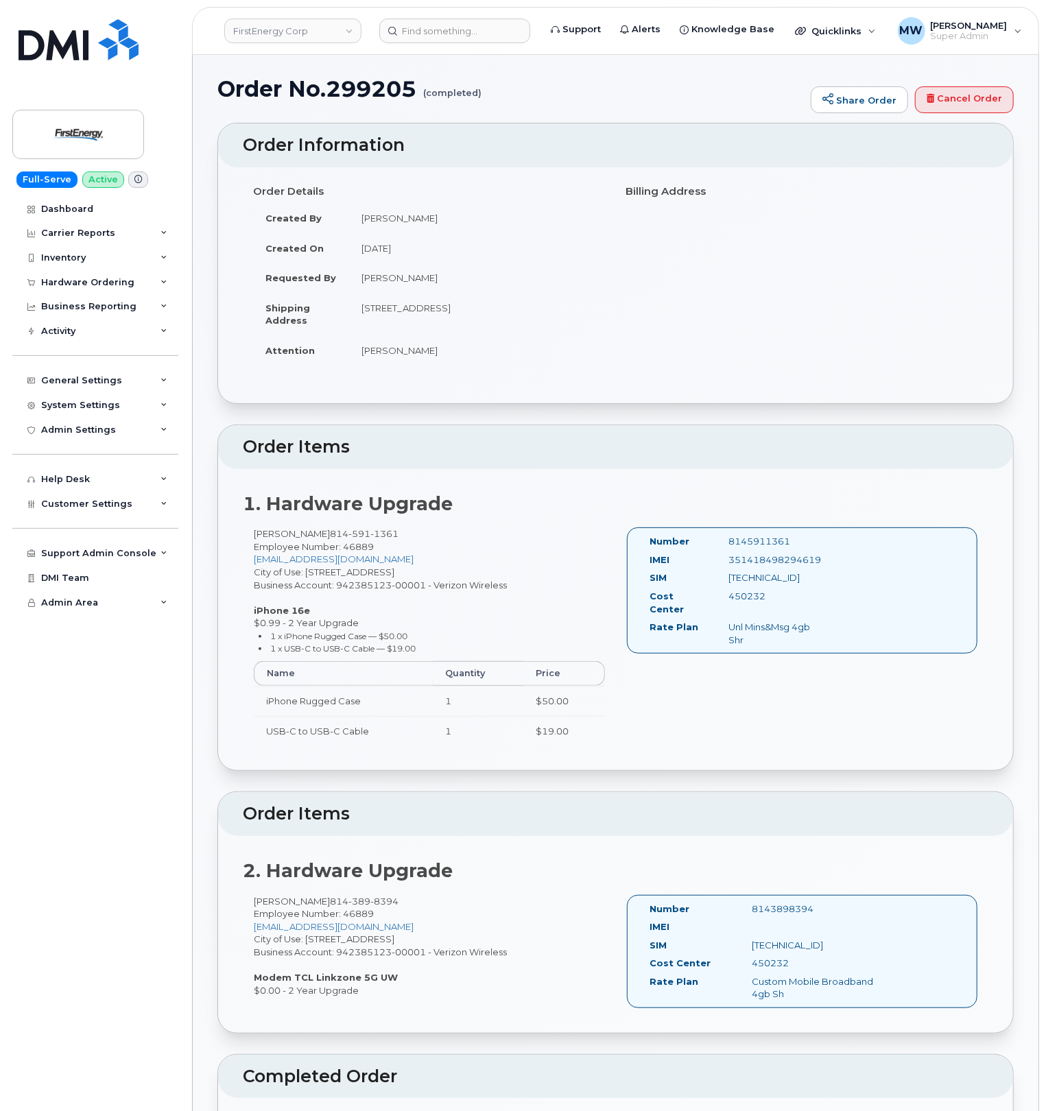
scroll to position [0, 0]
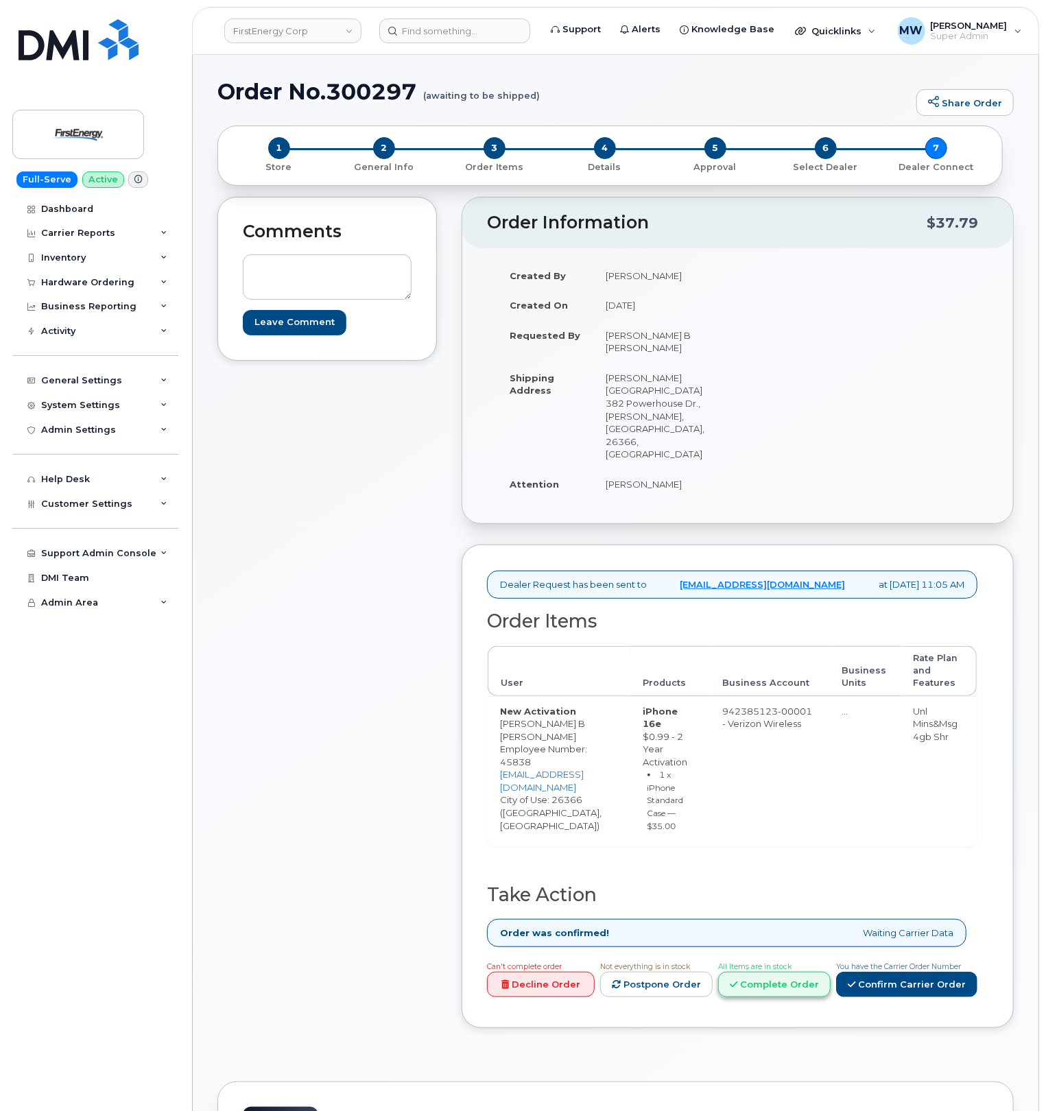
click at [772, 972] on link "Complete Order" at bounding box center [774, 984] width 112 height 25
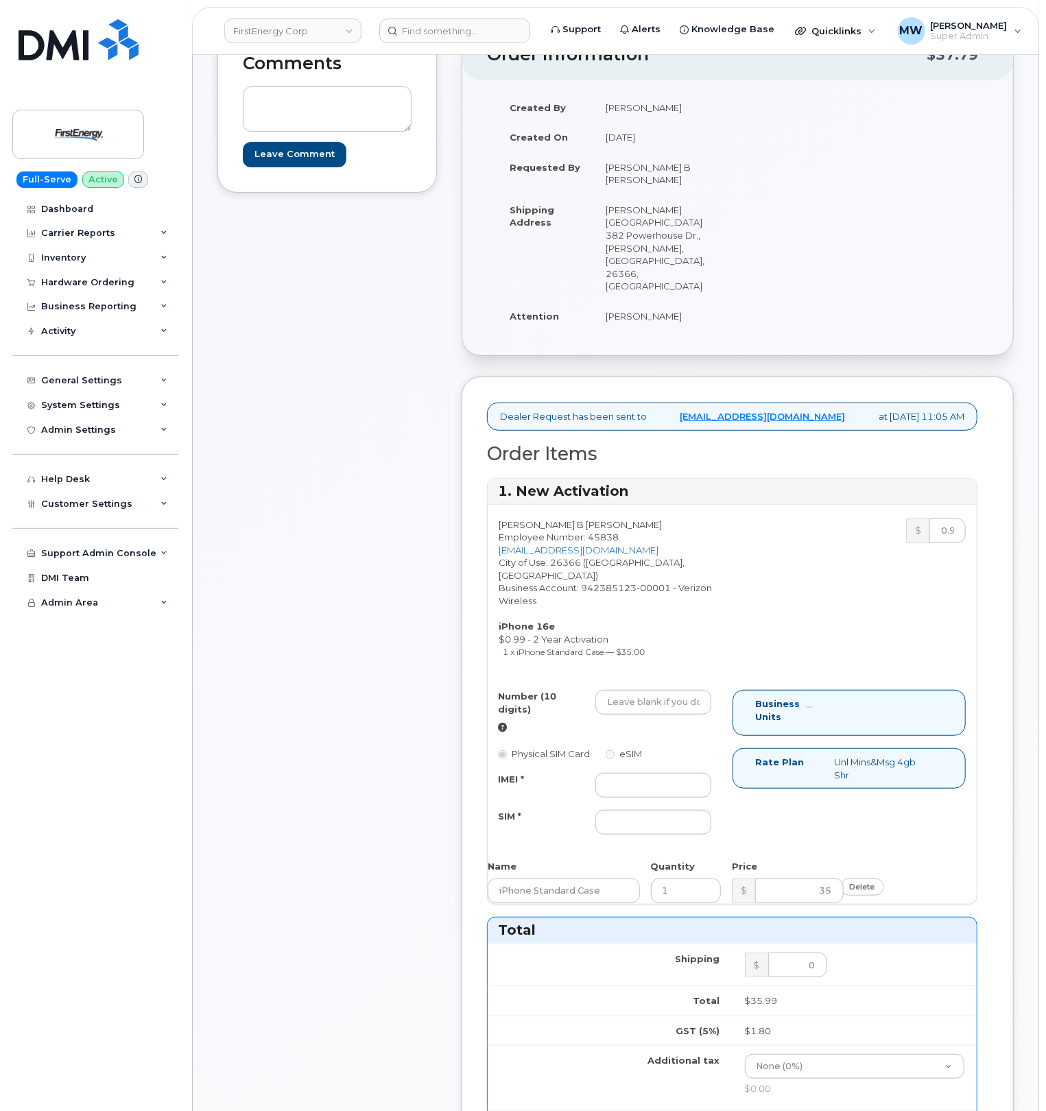
scroll to position [182, 0]
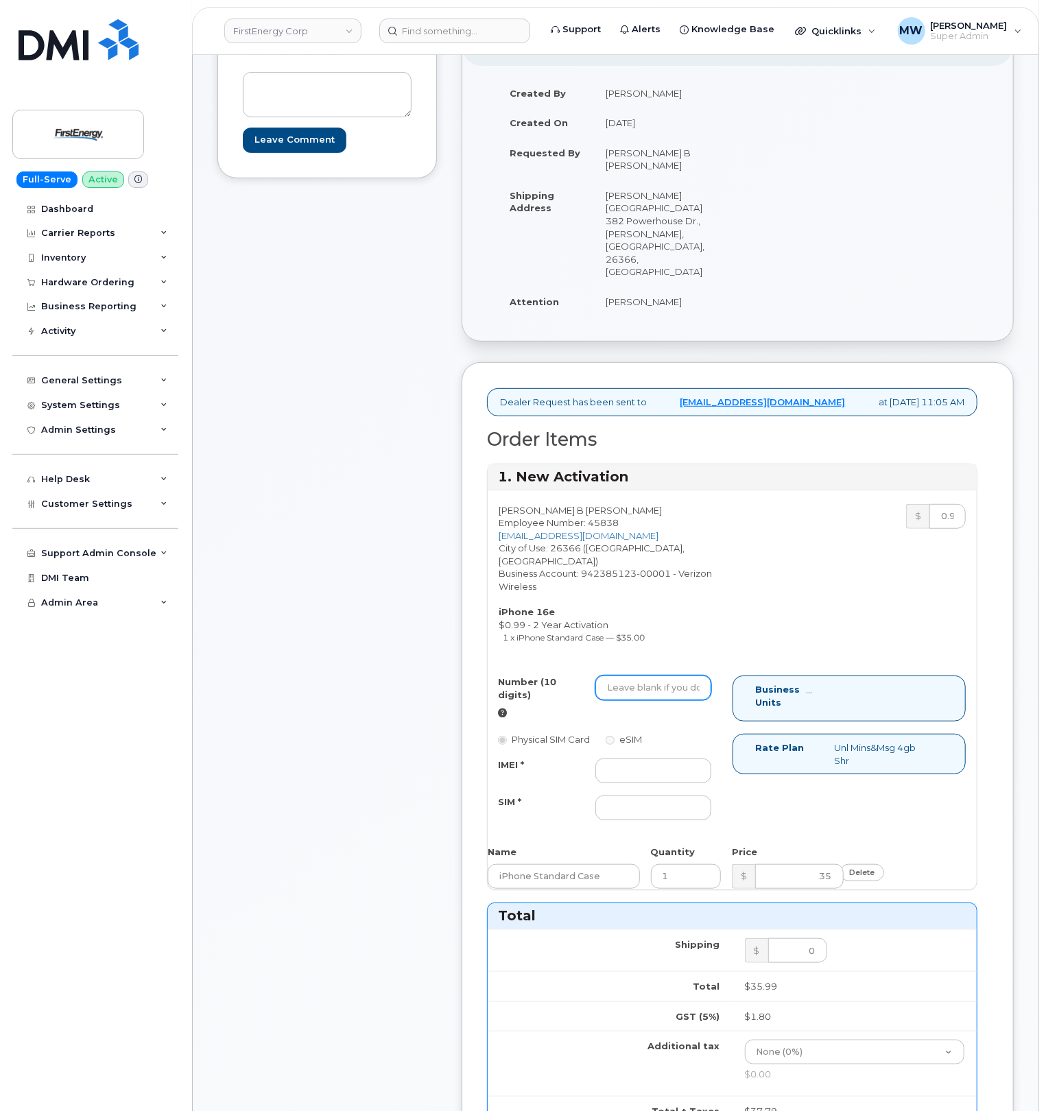
click at [690, 676] on input "Number (10 digits)" at bounding box center [653, 688] width 116 height 25
paste input "304-931-0889"
type input "3049310889"
drag, startPoint x: 679, startPoint y: 724, endPoint x: 654, endPoint y: 724, distance: 24.7
click at [678, 759] on div "IMEI * SIM *" at bounding box center [605, 790] width 234 height 62
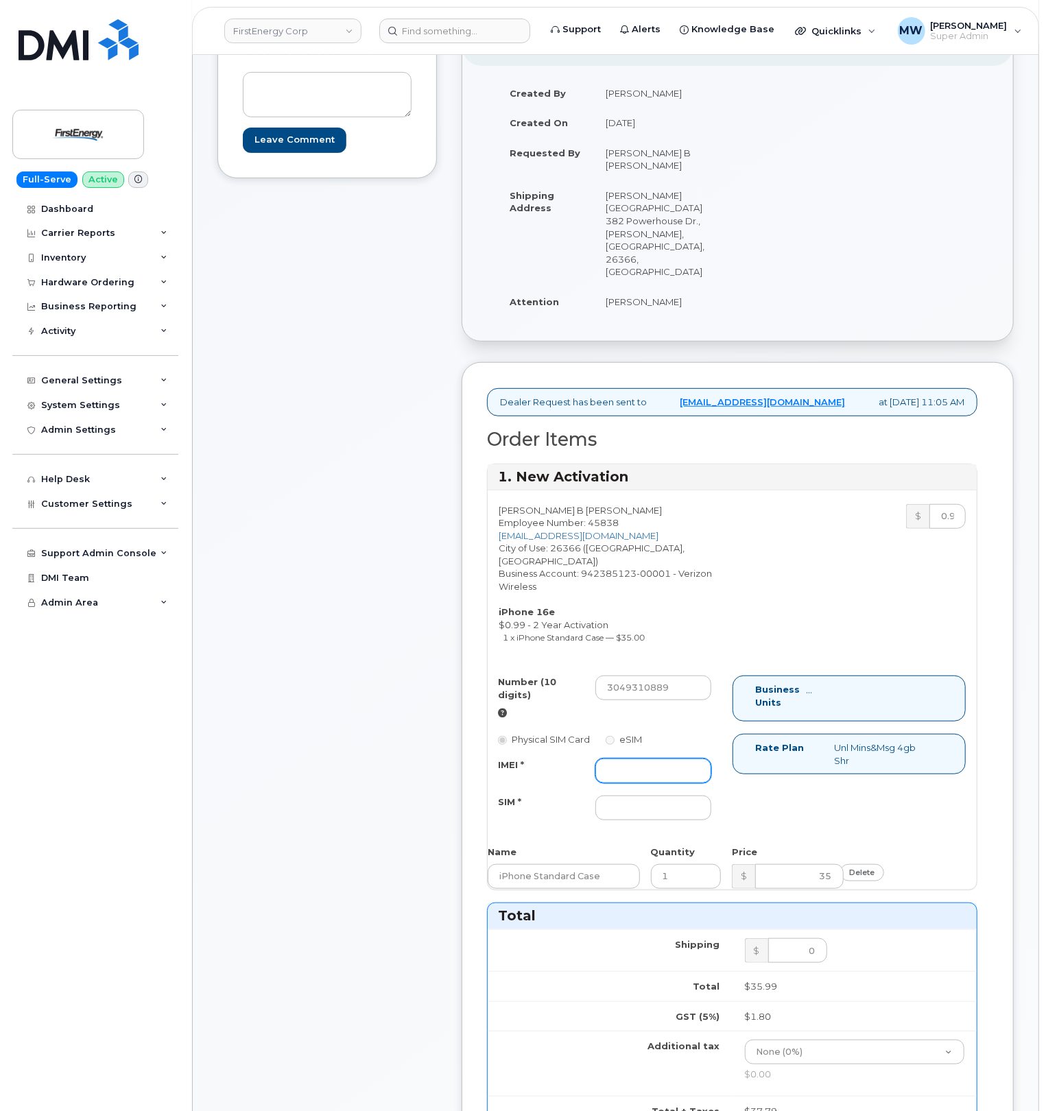
click at [621, 759] on input "IMEI *" at bounding box center [653, 771] width 116 height 25
paste input "351418496773598"
type input "351418496773598"
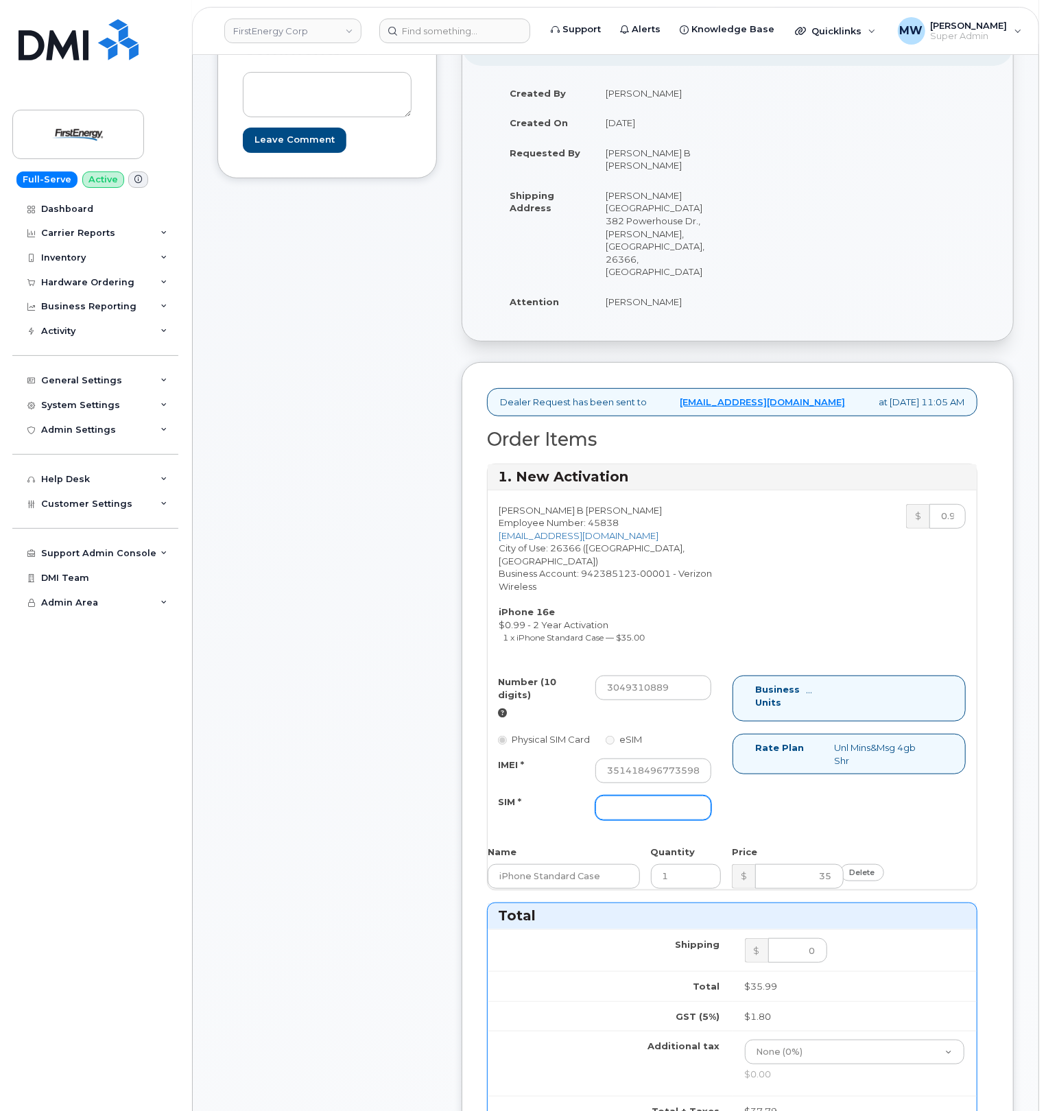
click at [668, 796] on input "SIM *" at bounding box center [653, 808] width 116 height 25
type input "NA"
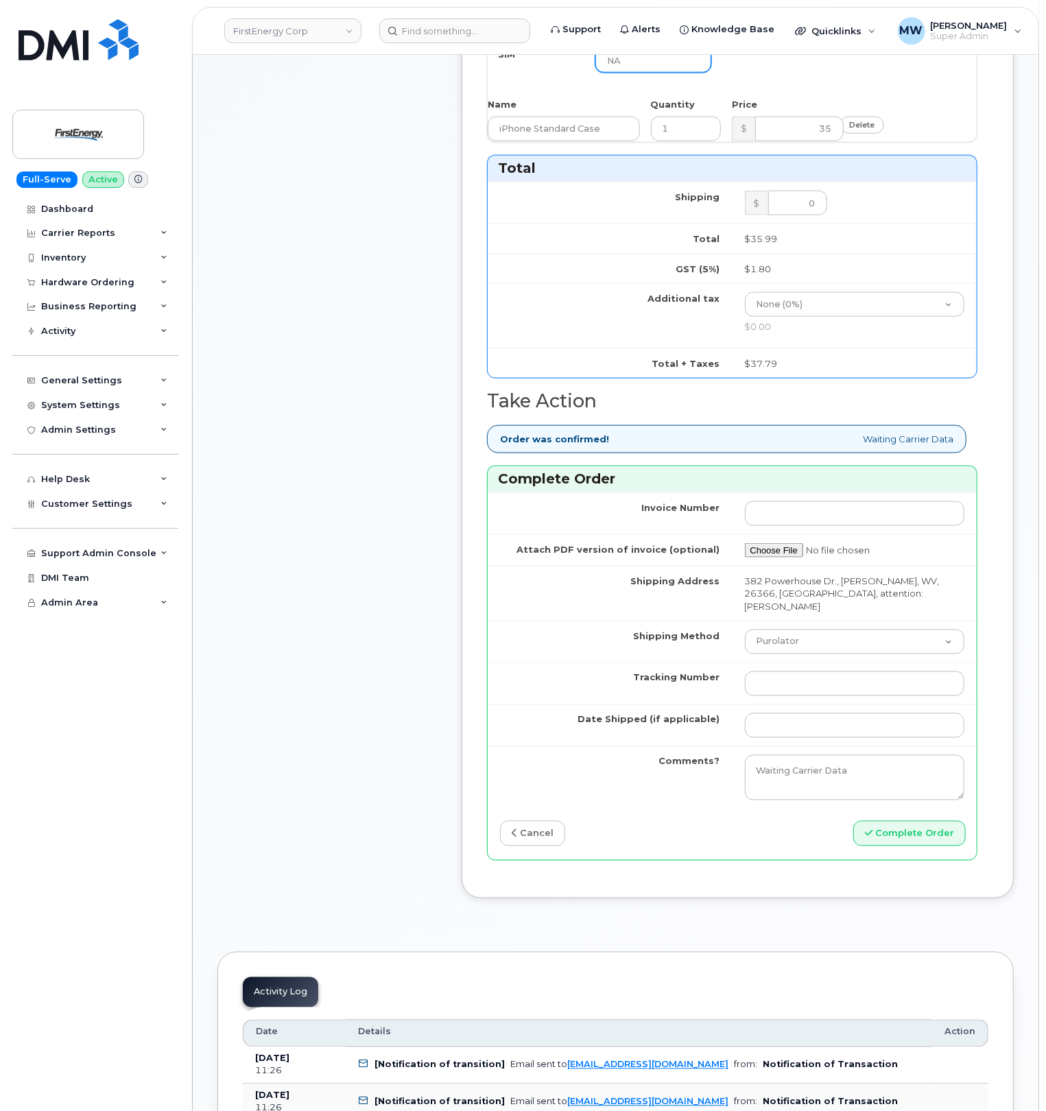
scroll to position [1005, 0]
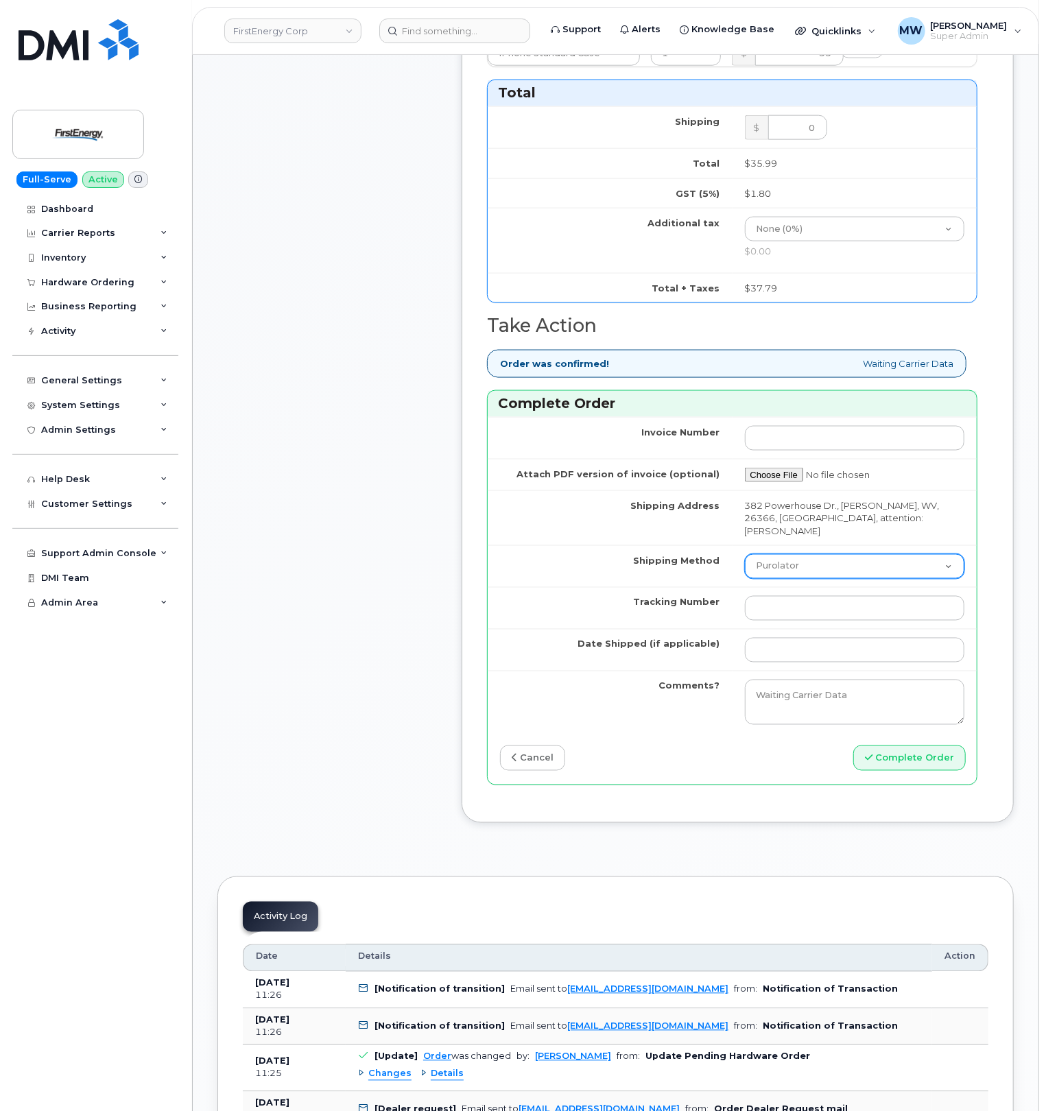
click at [788, 554] on select "Purolator UPS FedEx Canada Post Courier Other Drop Off Pick Up" at bounding box center [855, 566] width 220 height 25
select select "UPS"
click at [745, 554] on select "Purolator UPS FedEx Canada Post Courier Other Drop Off Pick Up" at bounding box center [855, 566] width 220 height 25
click at [796, 596] on input "Tracking Number" at bounding box center [855, 608] width 220 height 25
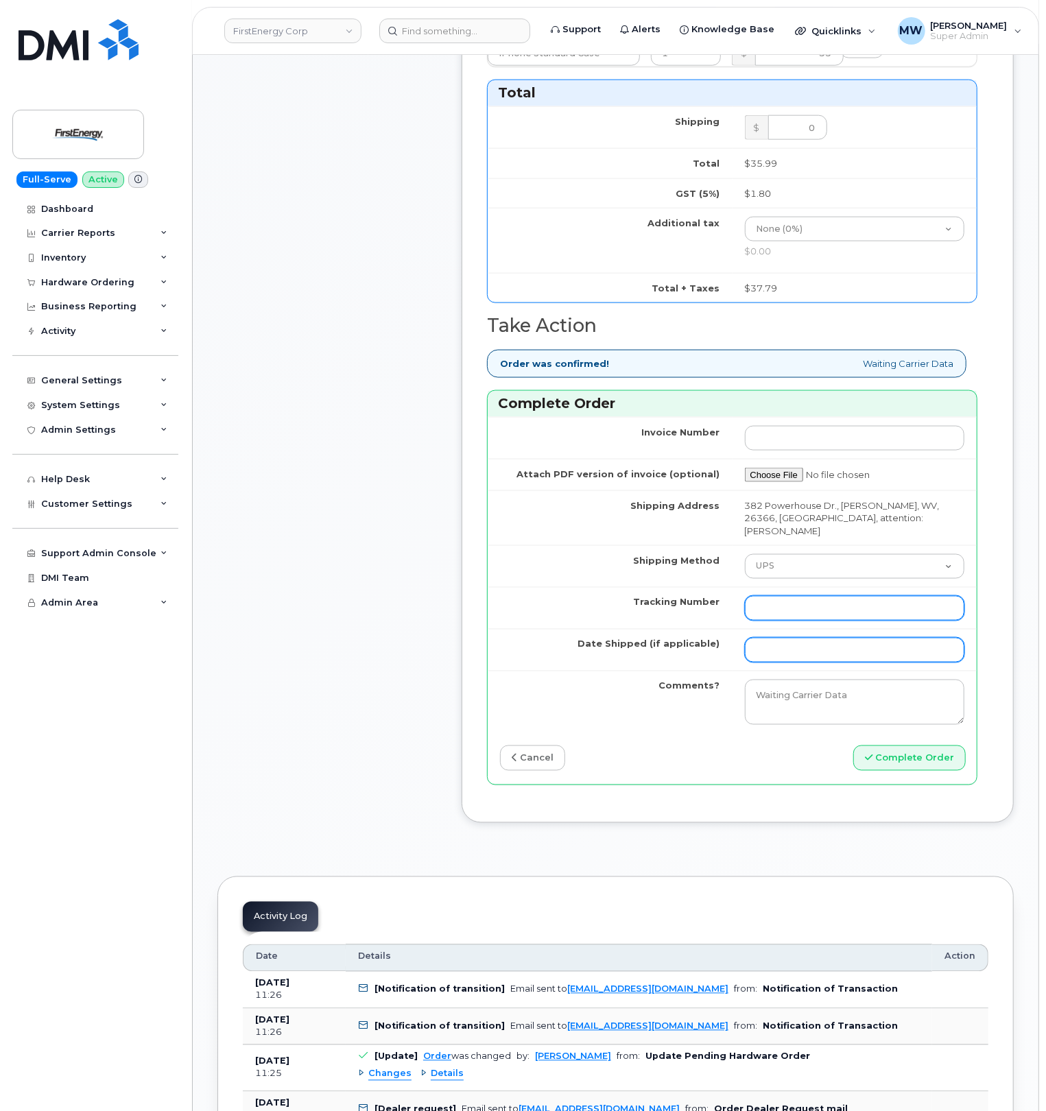
paste input "1ZHF12012915641175"
type input "1ZHF12012915641175"
click at [805, 638] on input "Date Shipped (if applicable)" at bounding box center [855, 650] width 220 height 25
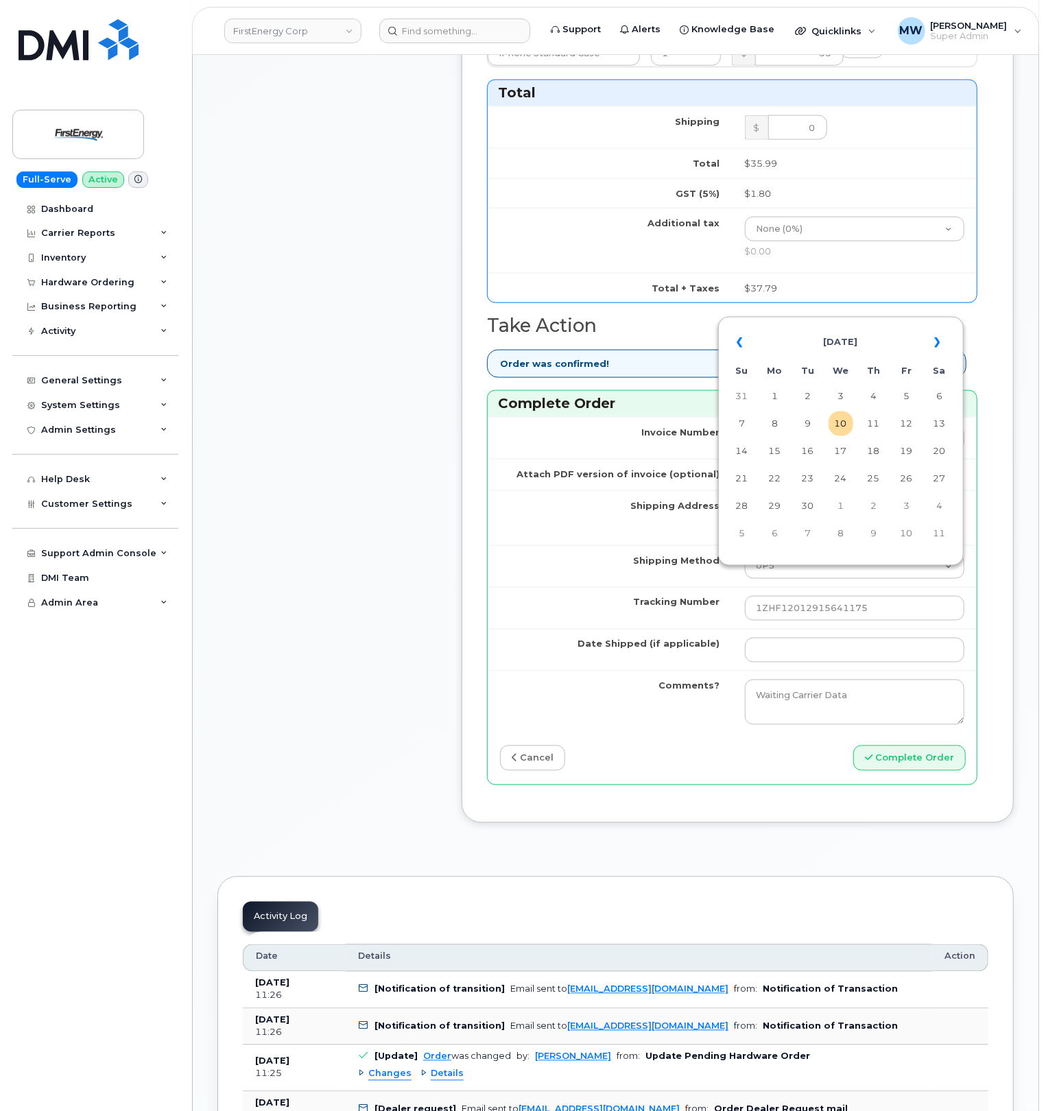
drag, startPoint x: 808, startPoint y: 418, endPoint x: 817, endPoint y: 425, distance: 12.2
click at [809, 418] on td "9" at bounding box center [808, 423] width 25 height 25
type input "[DATE]"
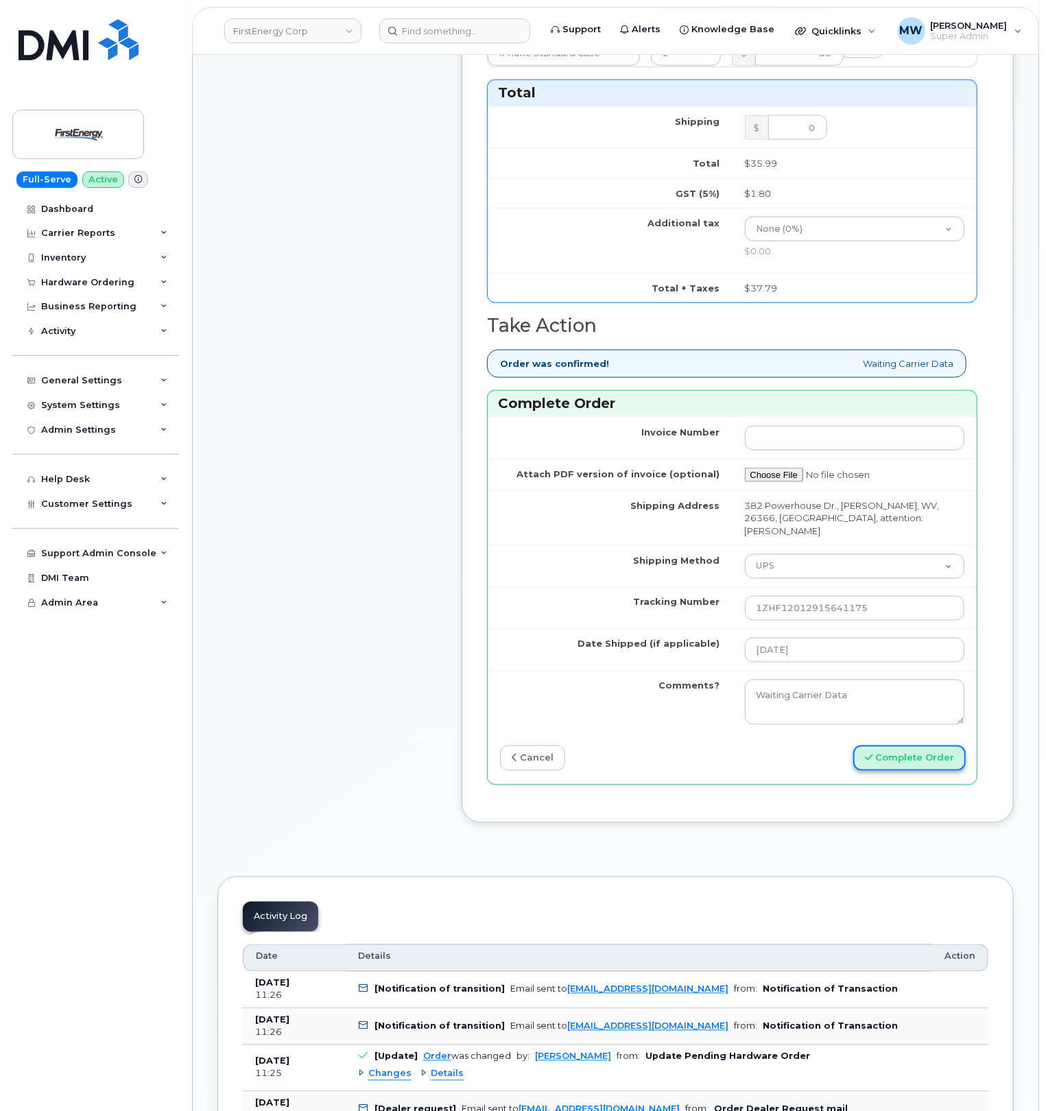
click at [912, 745] on button "Complete Order" at bounding box center [909, 757] width 112 height 25
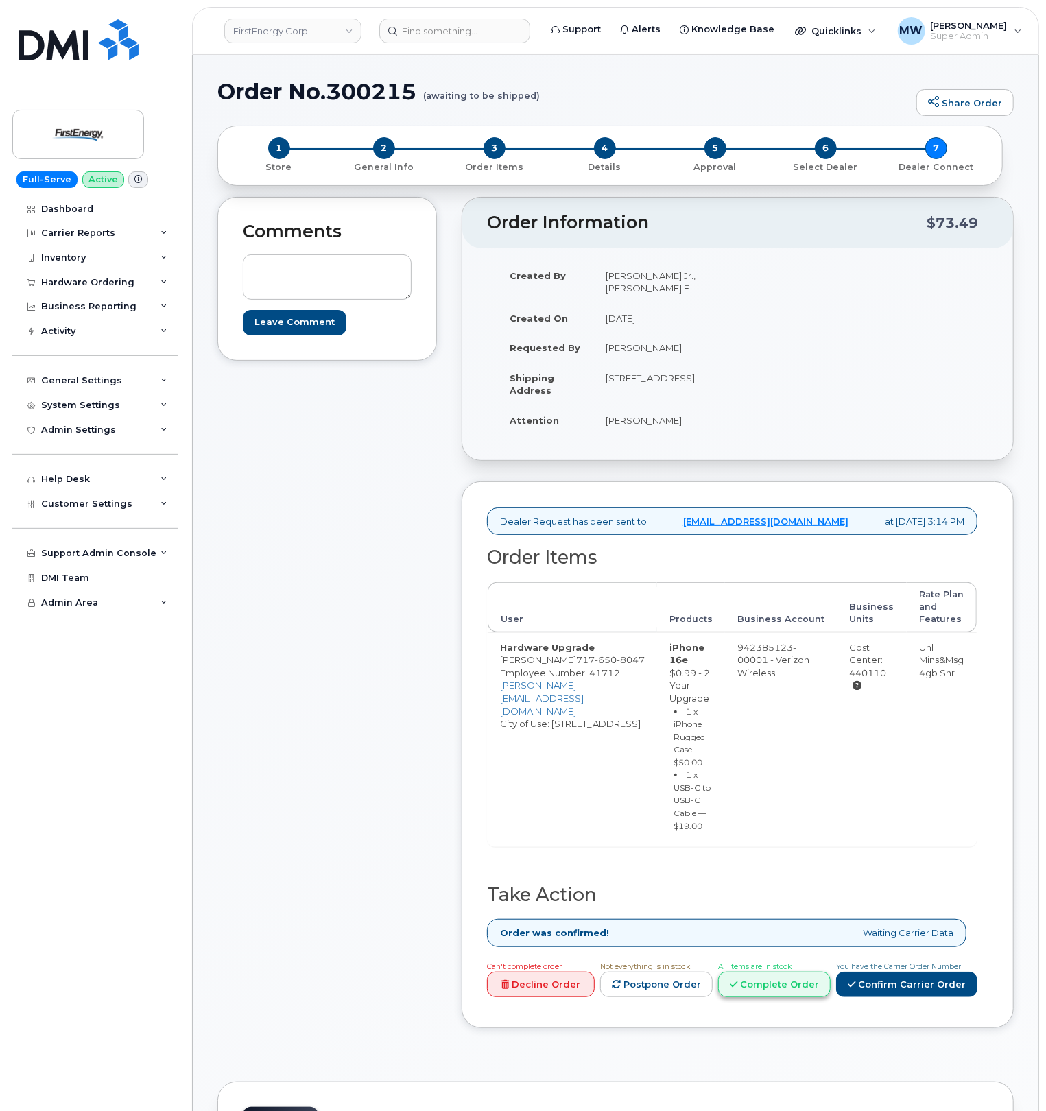
click at [817, 981] on link "Complete Order" at bounding box center [774, 984] width 112 height 25
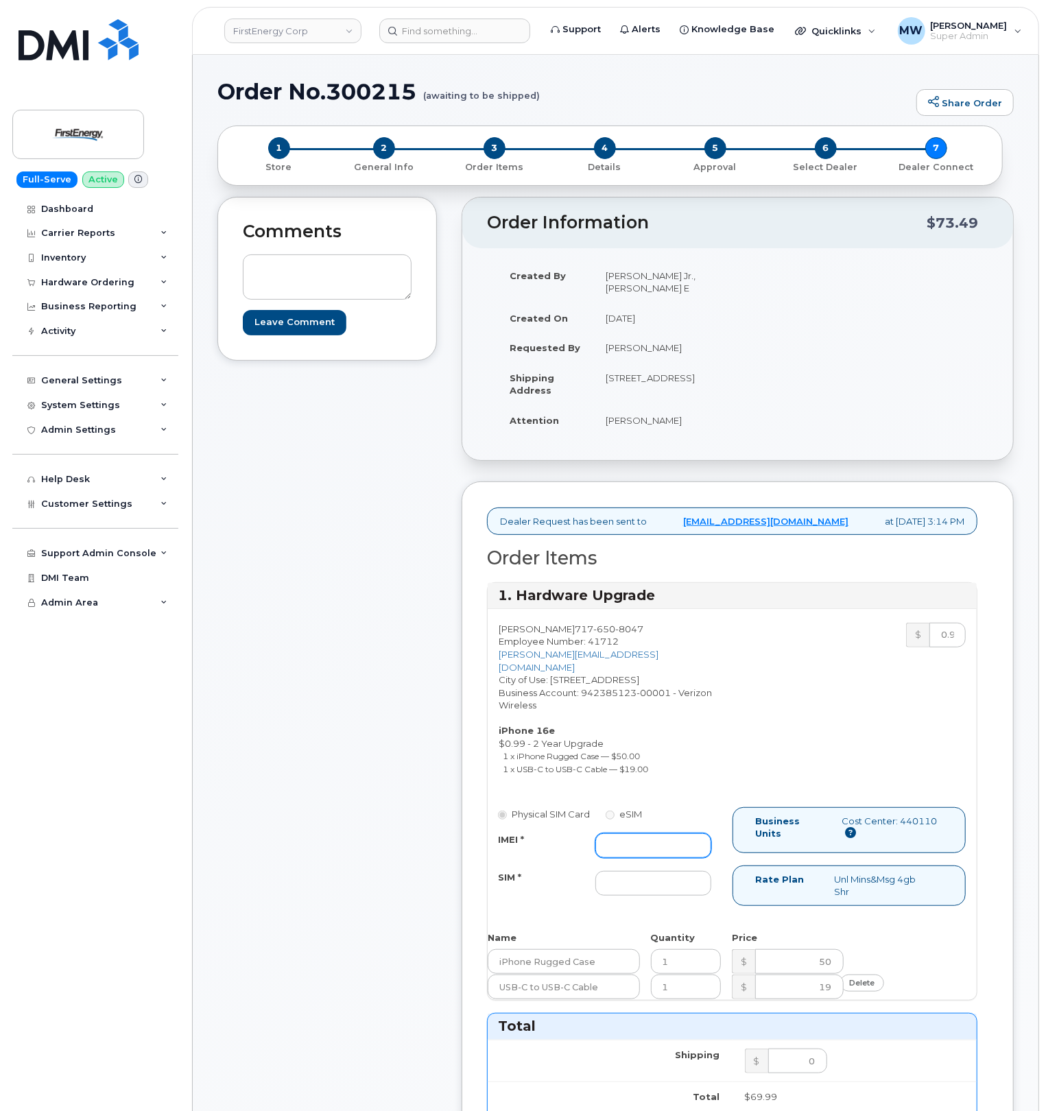
drag, startPoint x: 605, startPoint y: 819, endPoint x: 697, endPoint y: 835, distance: 94.0
click at [605, 833] on input "IMEI *" at bounding box center [653, 845] width 116 height 25
paste input "355613399046342"
type input "355613399046342"
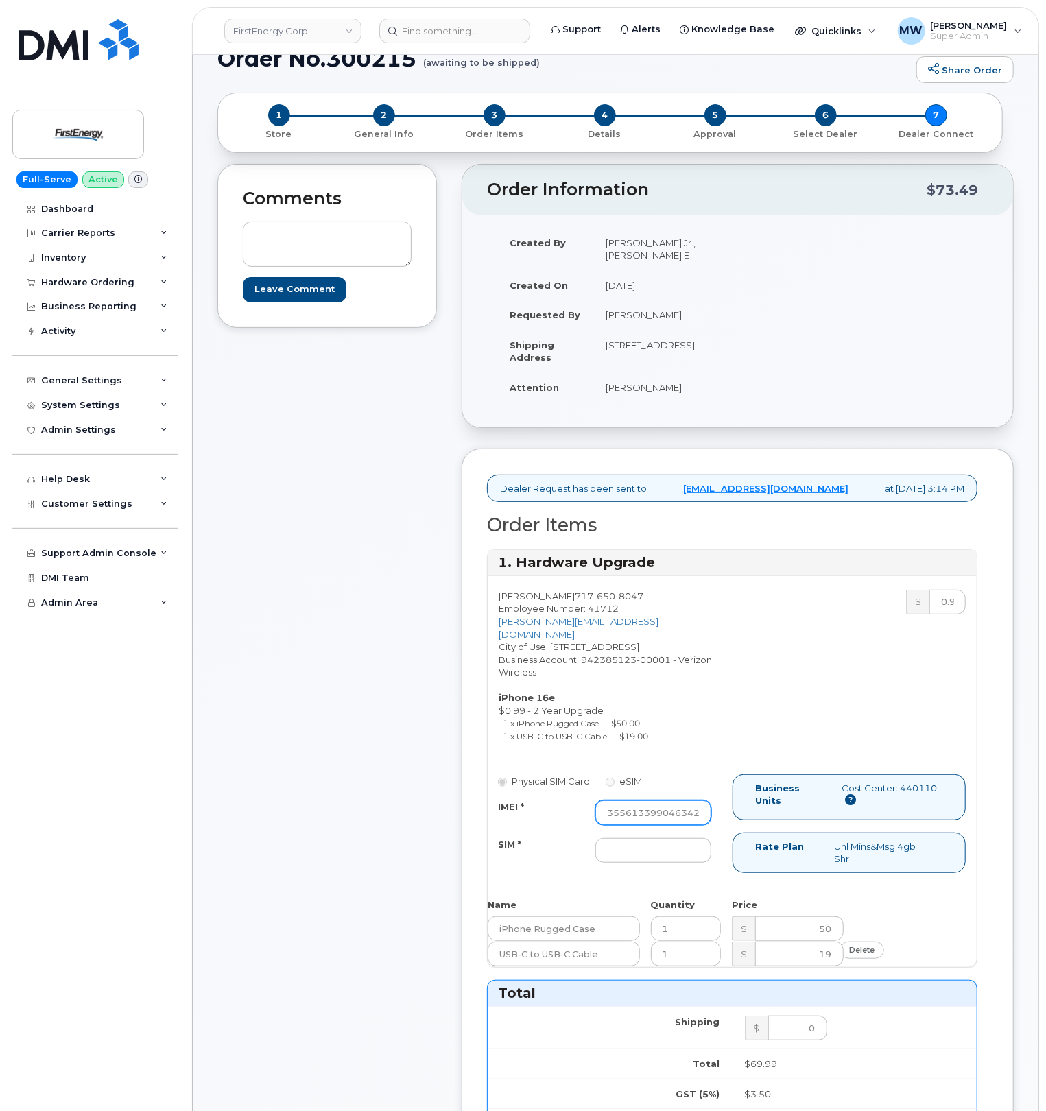
scroll to position [91, 0]
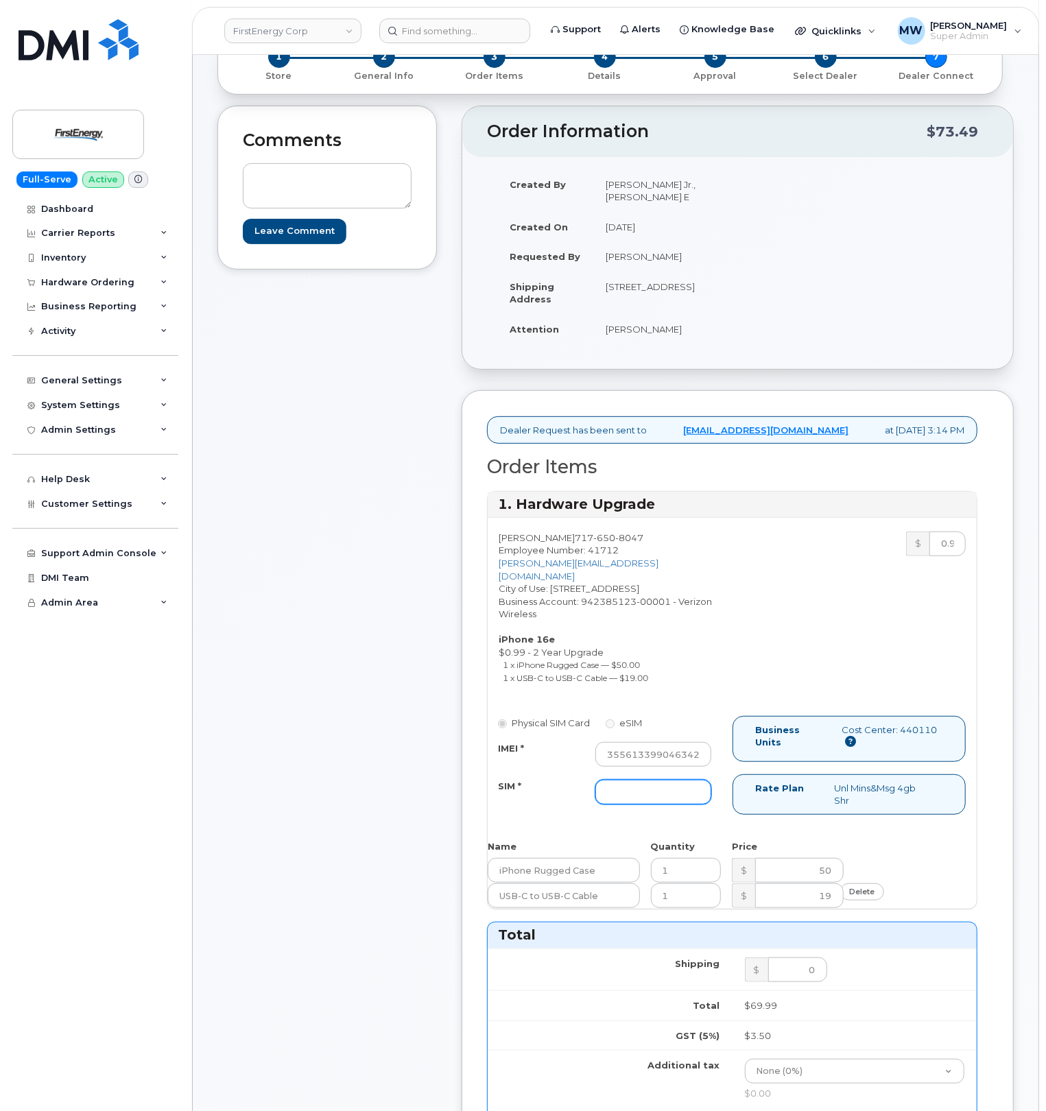
click at [659, 780] on input "SIM *" at bounding box center [653, 792] width 116 height 25
type input "NA"
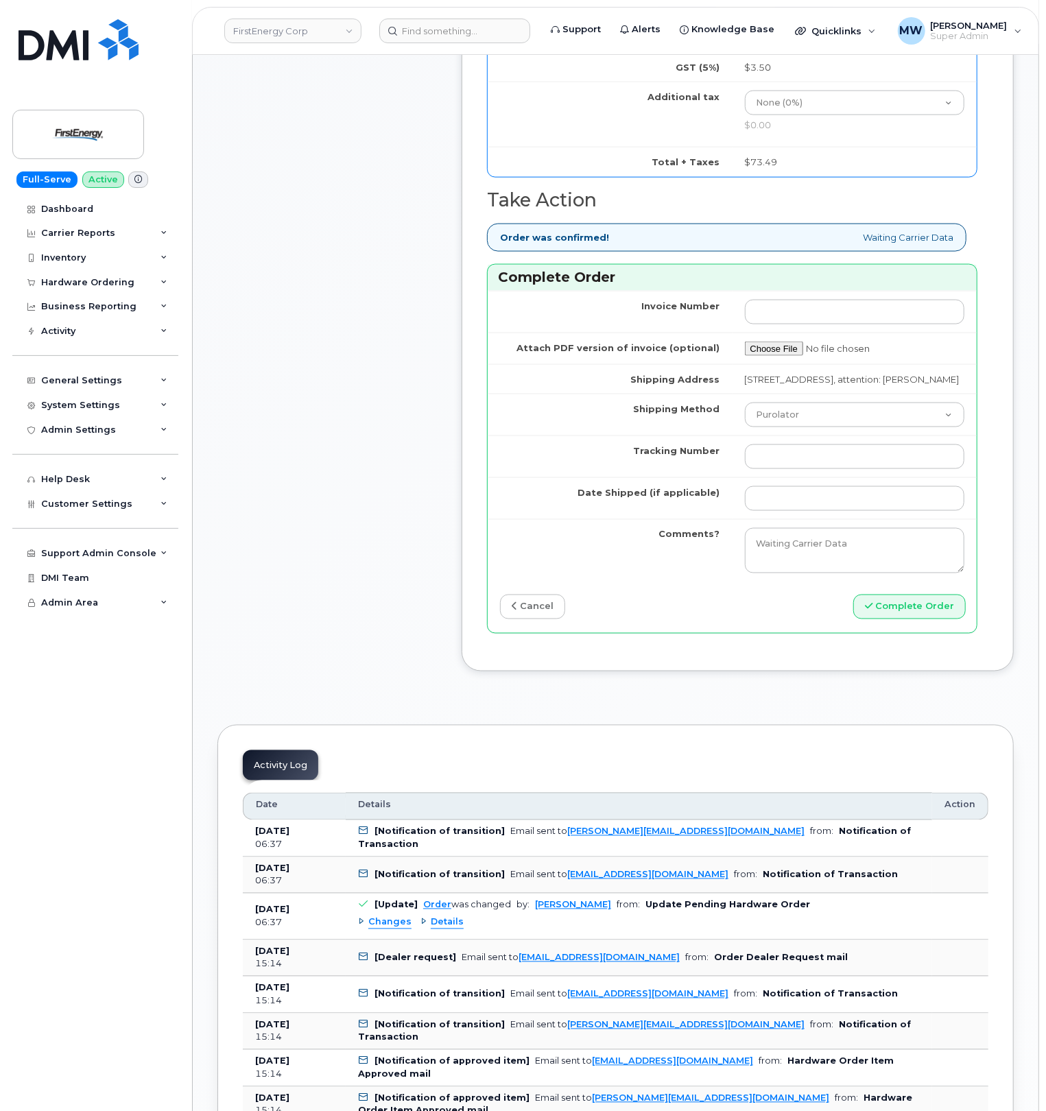
scroll to position [1097, 0]
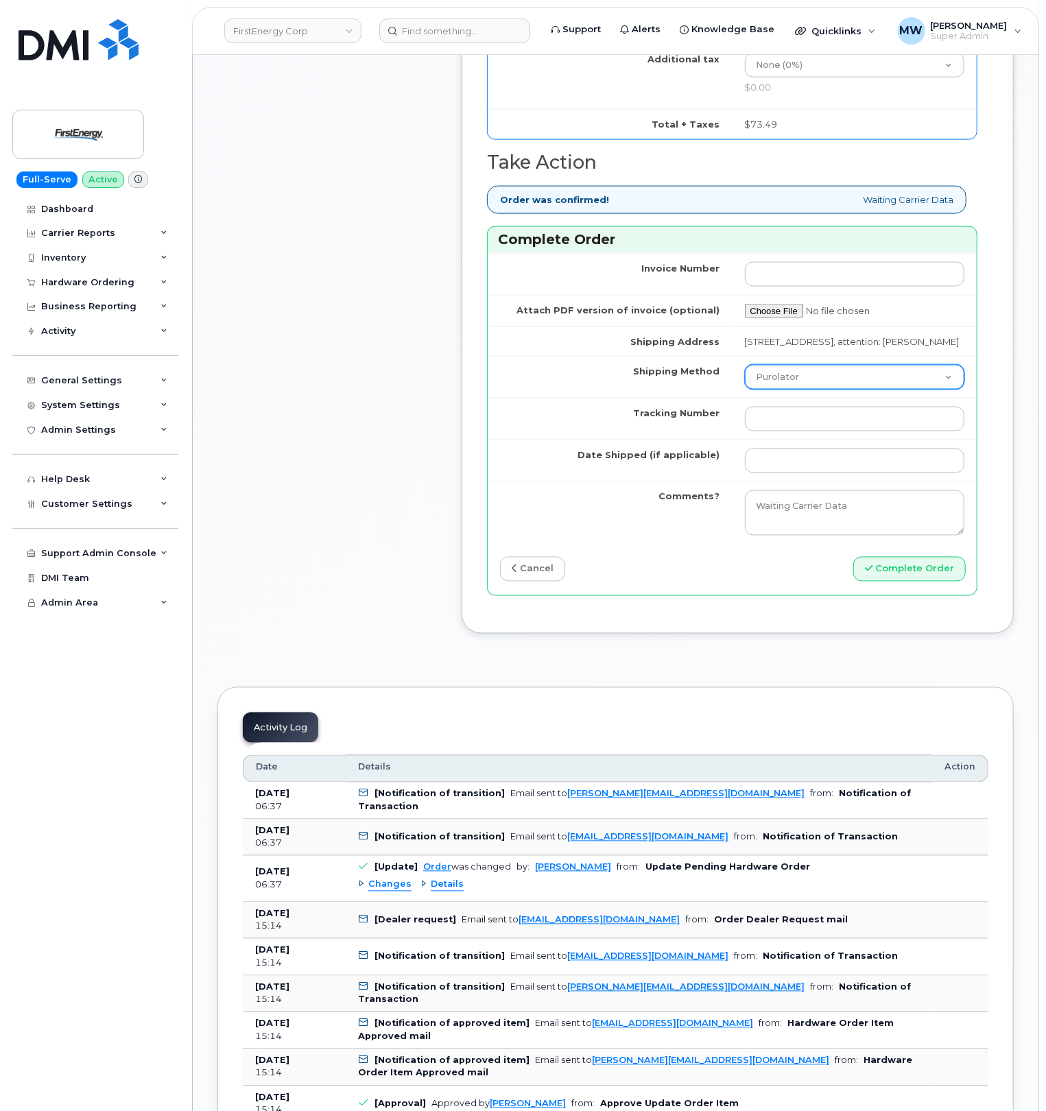
click at [799, 365] on select "Purolator UPS FedEx Canada Post Courier Other Drop Off Pick Up" at bounding box center [855, 377] width 220 height 25
select select "UPS"
click at [745, 365] on select "Purolator UPS FedEx Canada Post Courier Other Drop Off Pick Up" at bounding box center [855, 377] width 220 height 25
click at [793, 413] on input "Tracking Number" at bounding box center [855, 419] width 220 height 25
paste input "1Z3W39X62954051061"
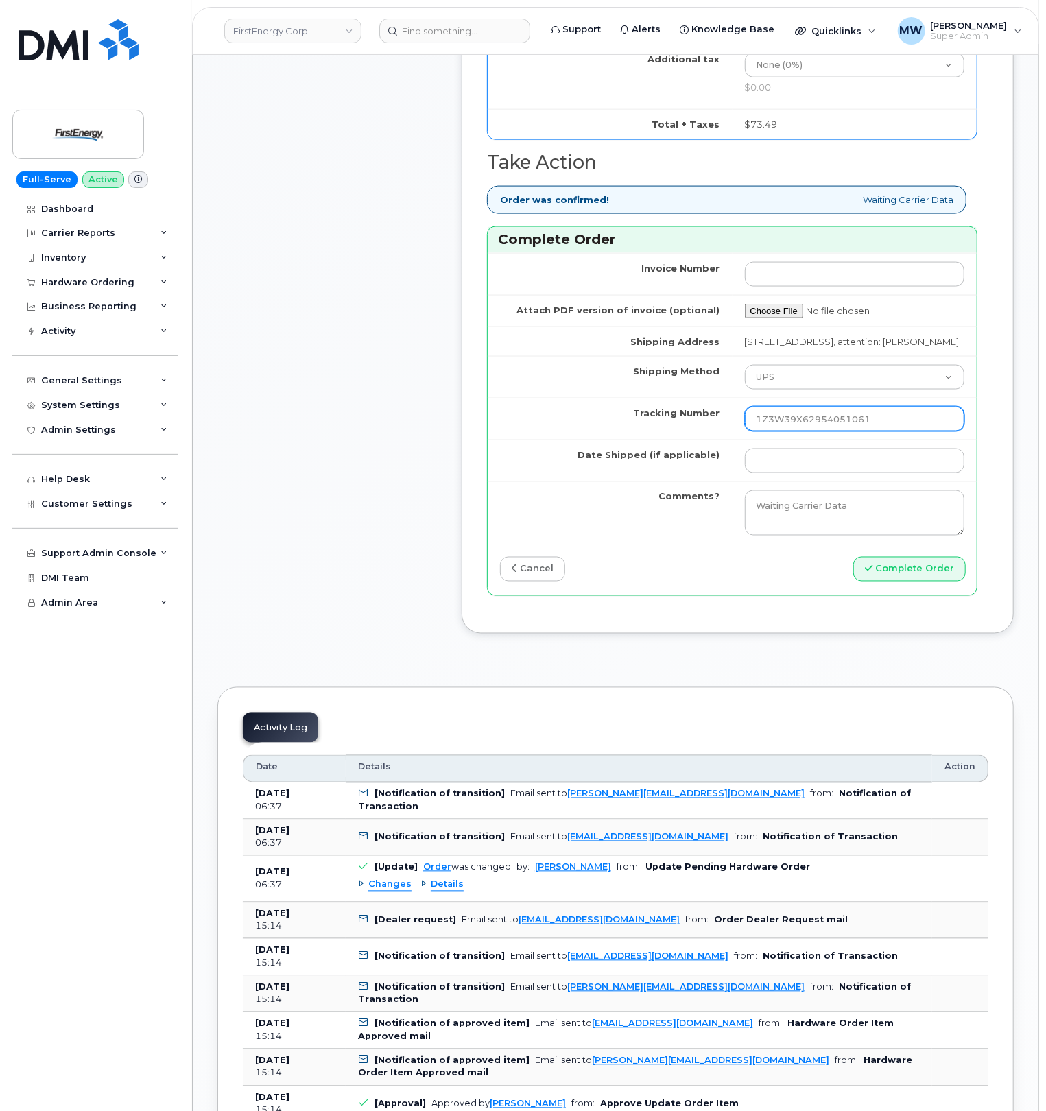
type input "1Z3W39X62954051061"
click at [802, 442] on td at bounding box center [854, 461] width 245 height 42
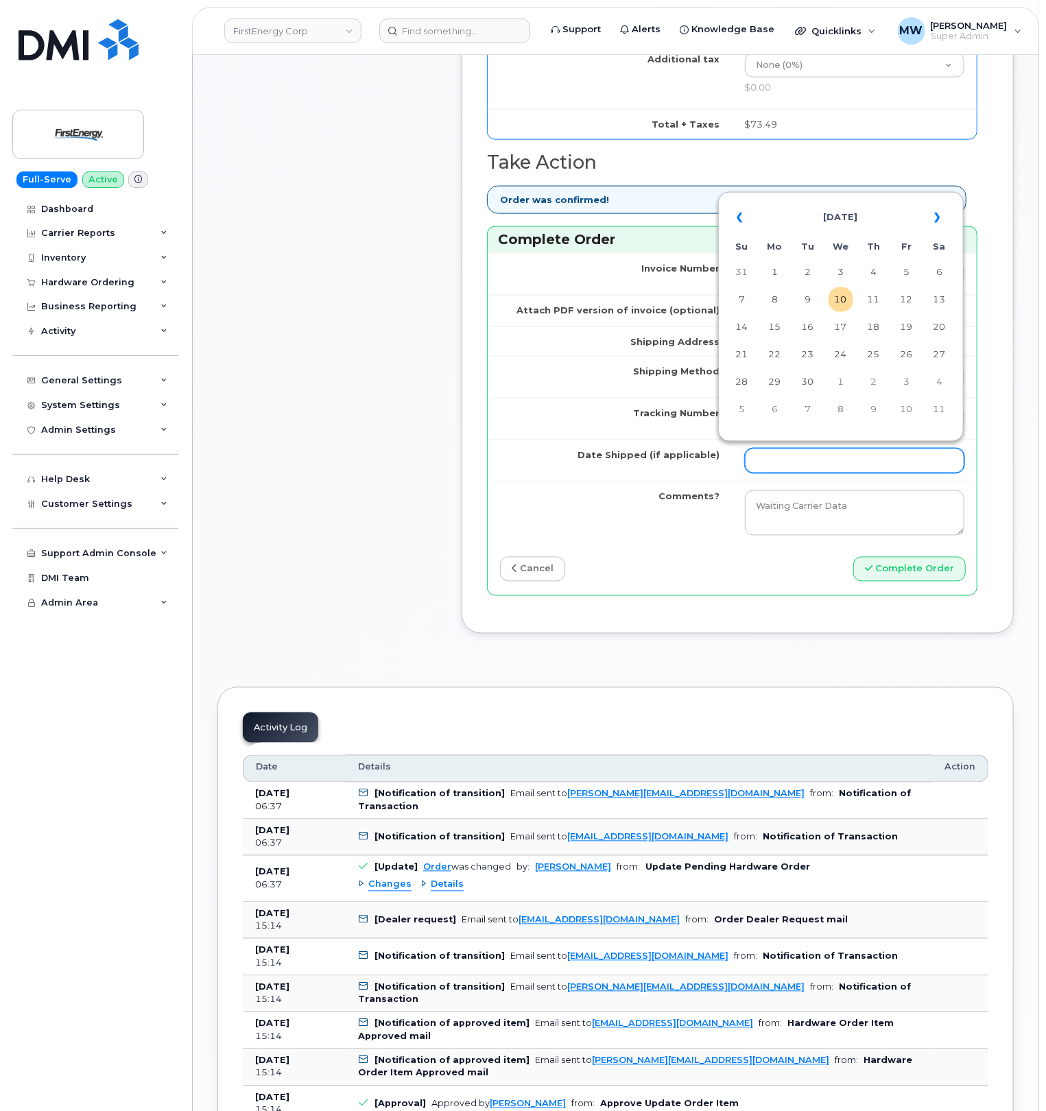
click at [805, 449] on input "Date Shipped (if applicable)" at bounding box center [855, 461] width 220 height 25
click at [809, 308] on td "9" at bounding box center [808, 299] width 25 height 25
type input "[DATE]"
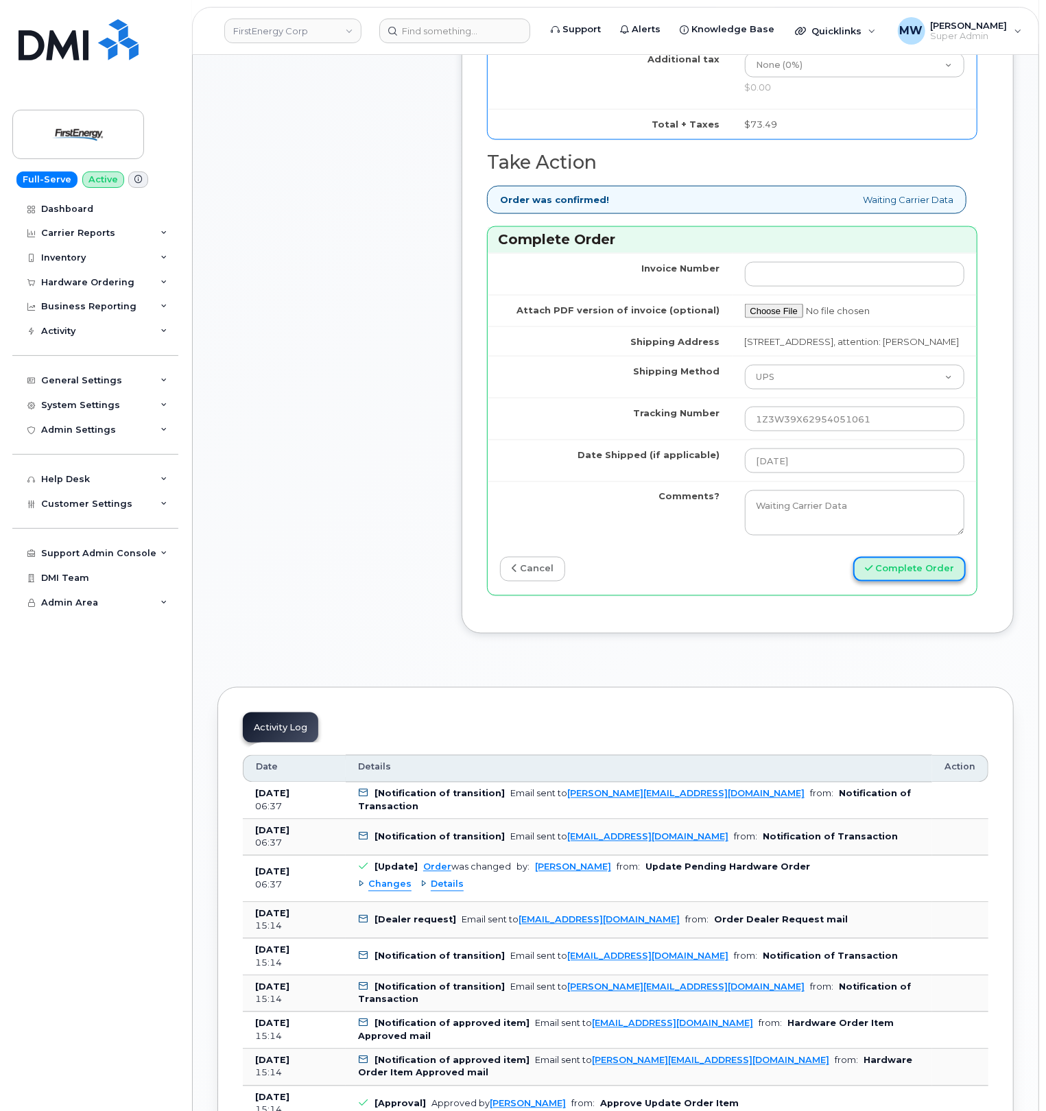
click at [897, 571] on button "Complete Order" at bounding box center [909, 569] width 112 height 25
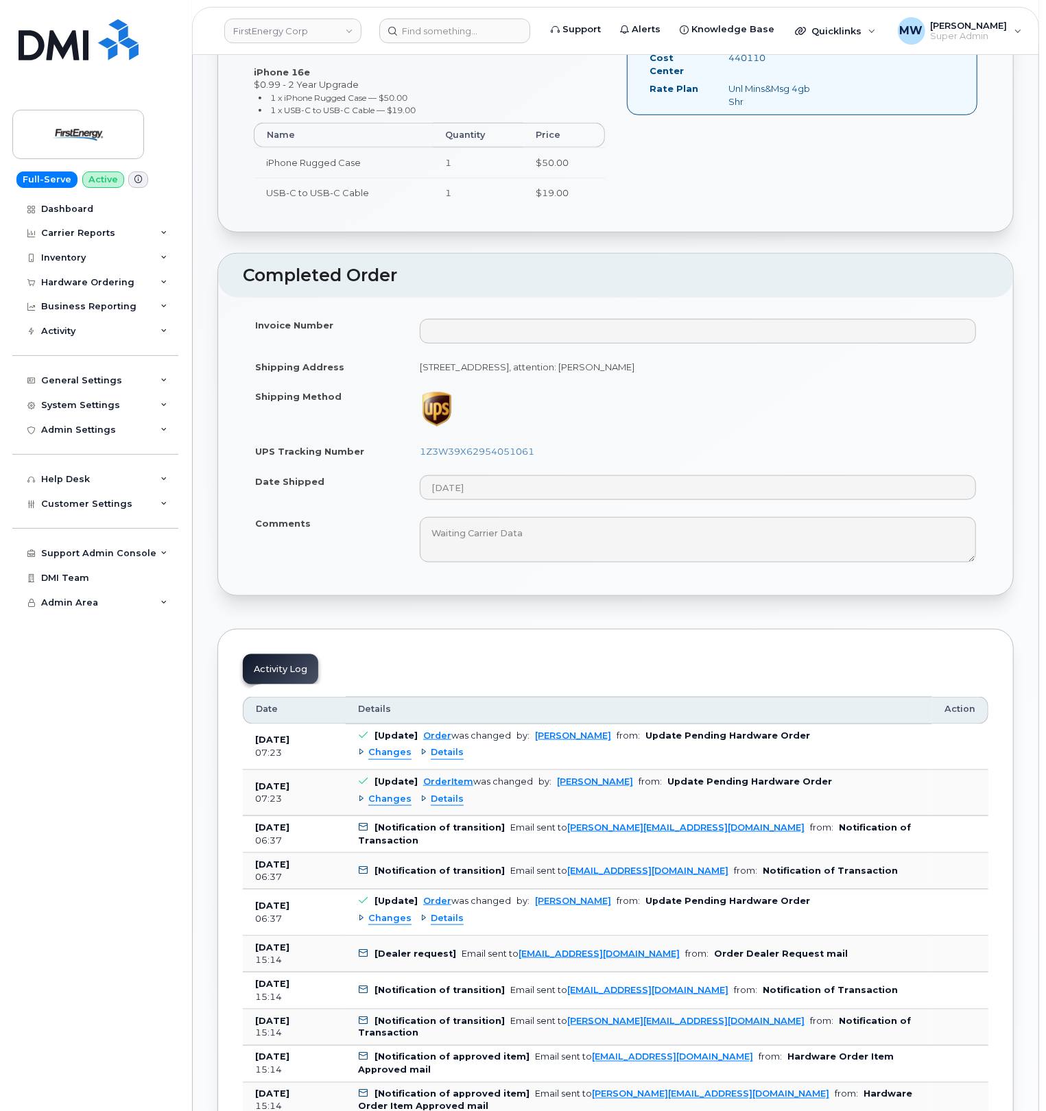
scroll to position [549, 0]
